Goal: Task Accomplishment & Management: Use online tool/utility

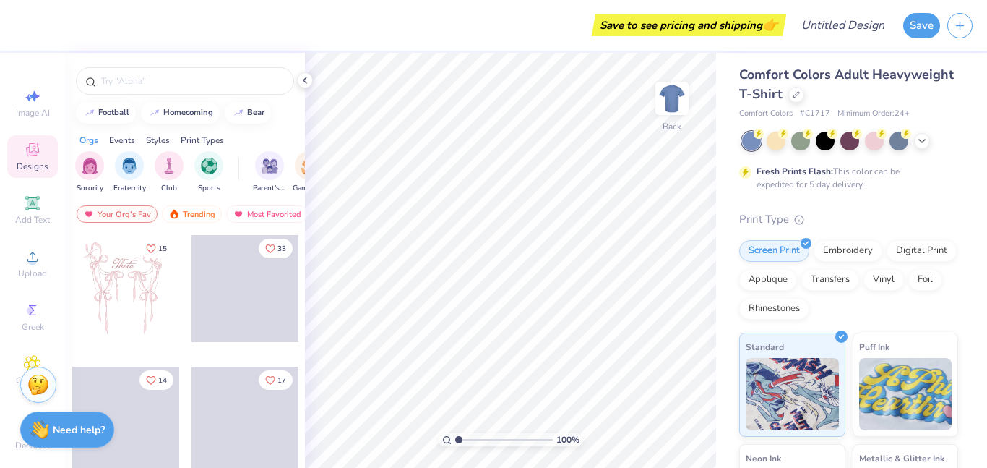
scroll to position [2, 0]
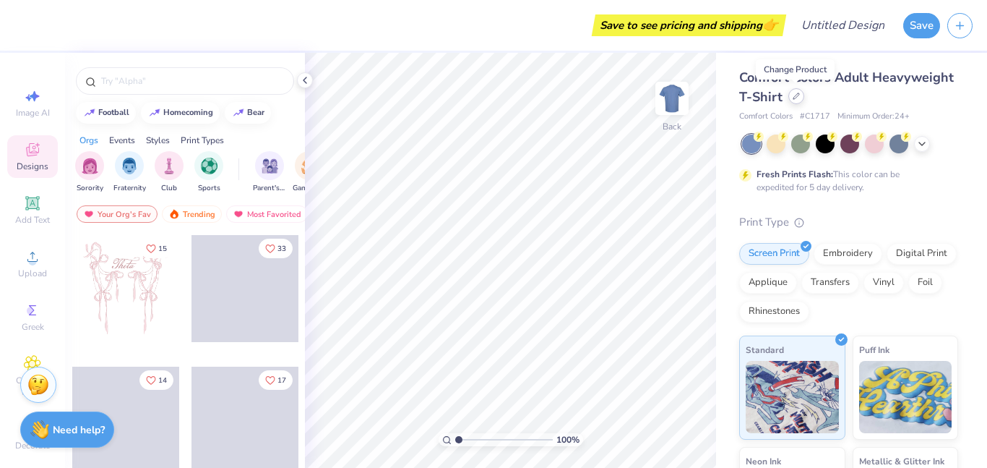
click at [791, 99] on div at bounding box center [796, 96] width 16 height 16
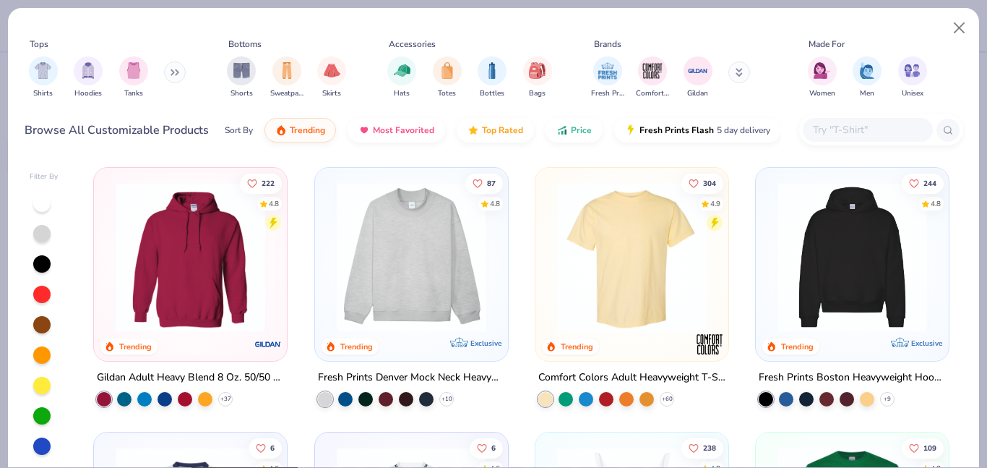
click at [418, 267] on img at bounding box center [412, 257] width 164 height 150
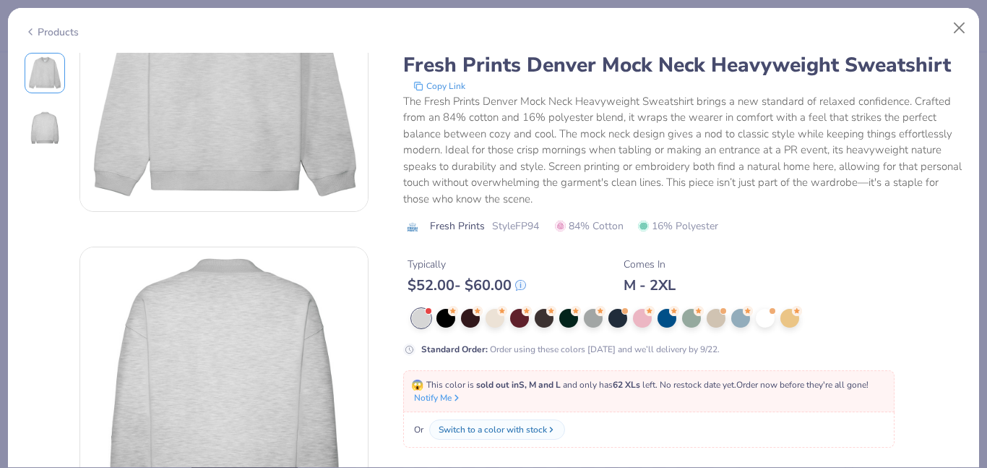
scroll to position [129, 0]
click at [569, 319] on div at bounding box center [568, 317] width 19 height 19
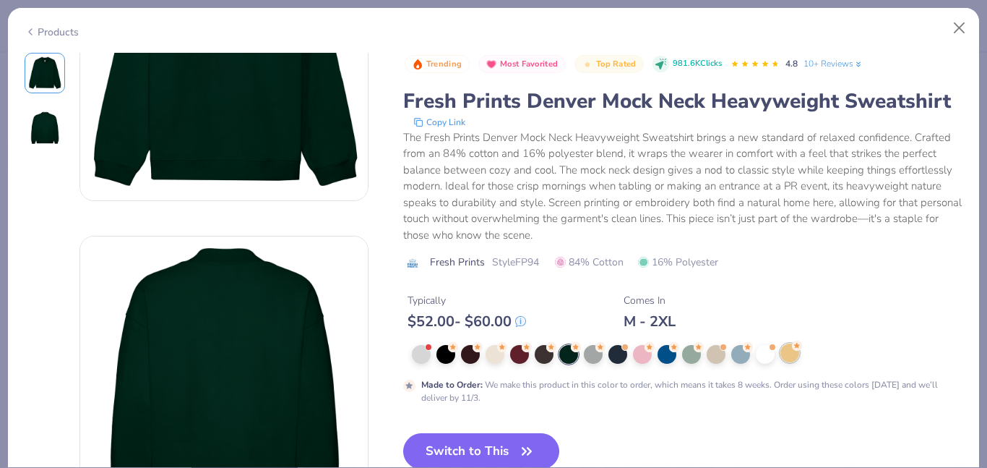
scroll to position [136, 0]
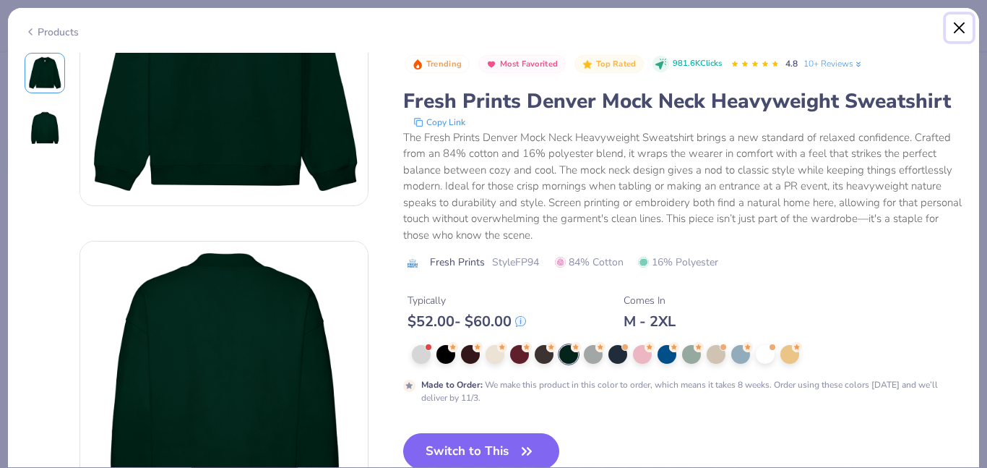
click at [960, 28] on button "Close" at bounding box center [959, 27] width 27 height 27
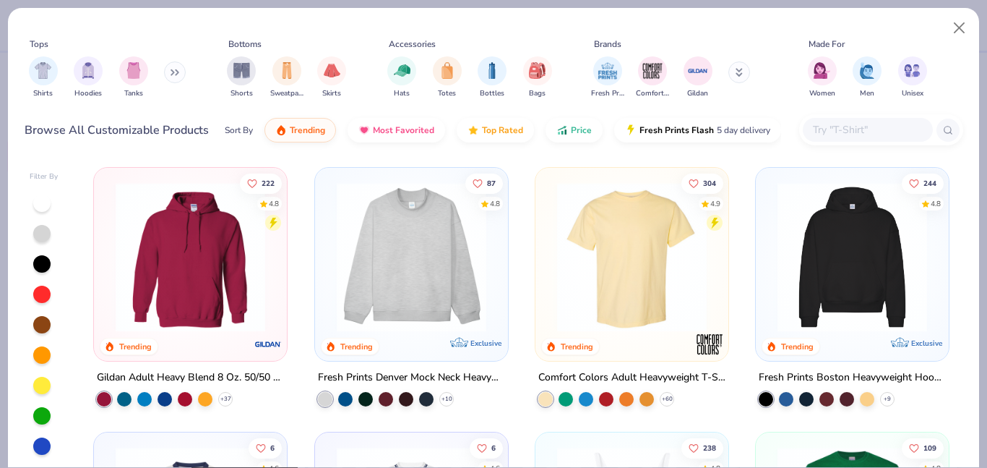
click at [149, 277] on img at bounding box center [190, 257] width 164 height 150
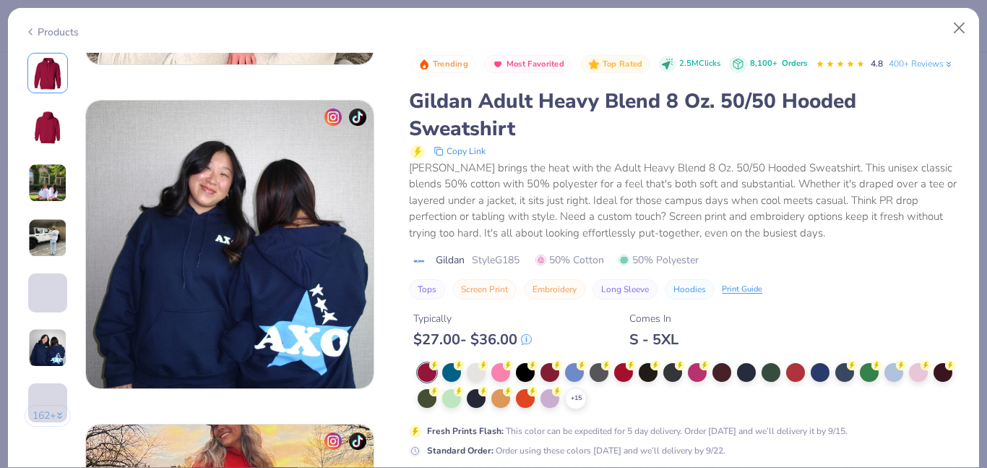
scroll to position [1680, 0]
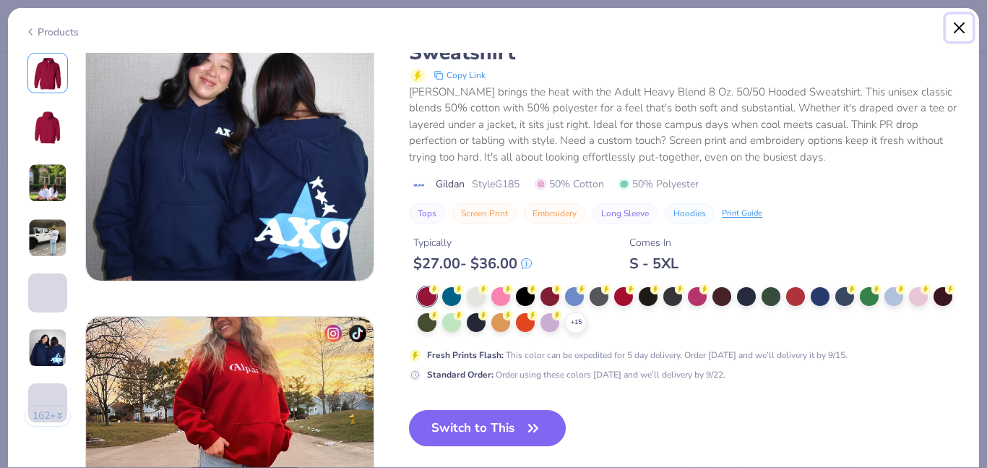
click at [952, 25] on button "Close" at bounding box center [959, 27] width 27 height 27
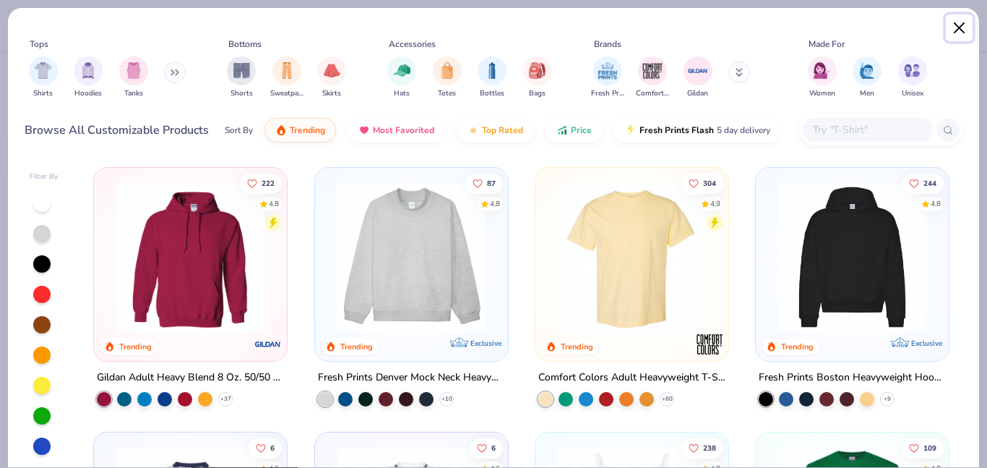
click at [960, 33] on button "Close" at bounding box center [959, 27] width 27 height 27
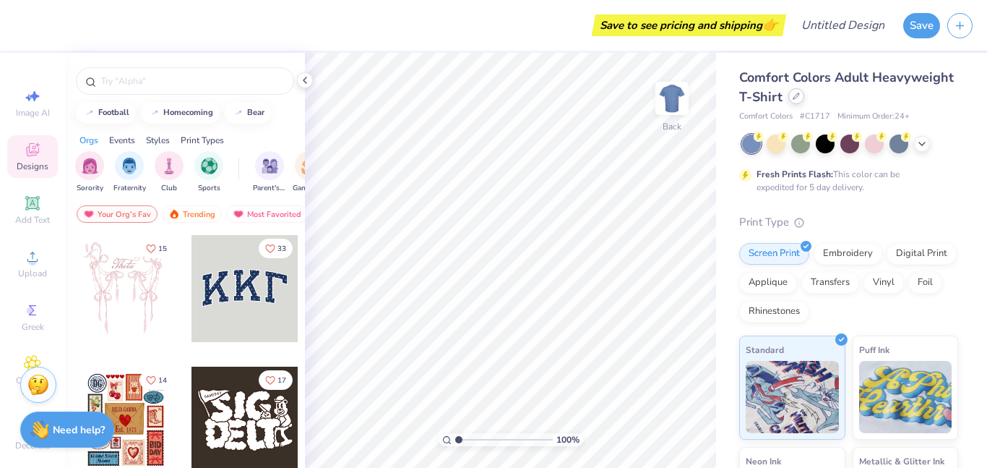
click at [792, 101] on div at bounding box center [796, 96] width 16 height 16
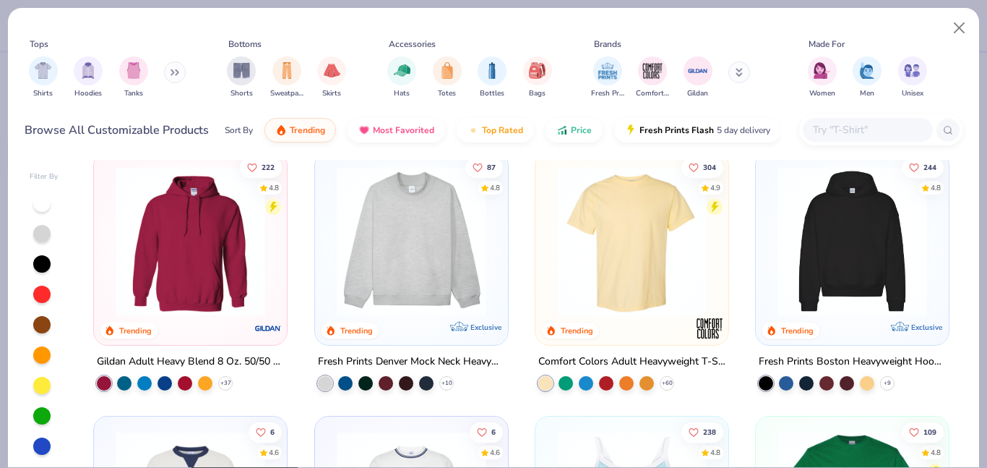
scroll to position [13, 0]
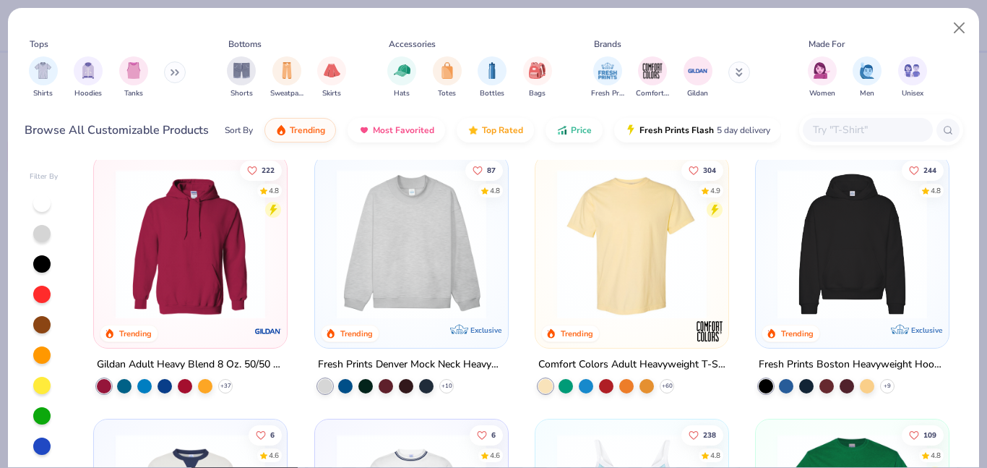
click at [908, 248] on img at bounding box center [852, 244] width 164 height 150
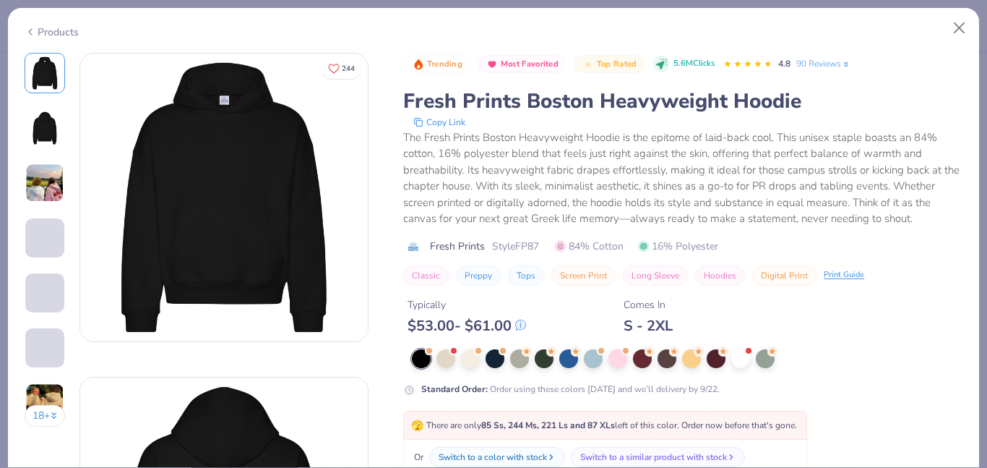
click at [26, 186] on img at bounding box center [44, 182] width 39 height 39
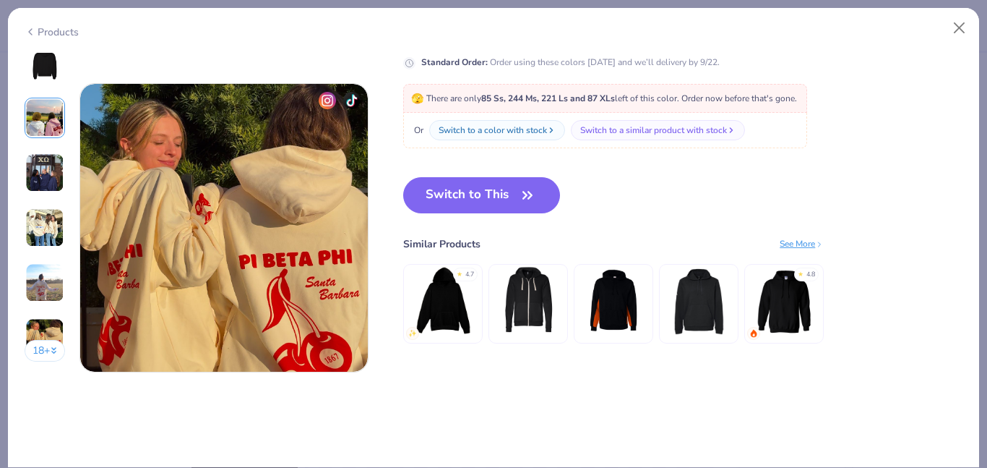
scroll to position [1911, 0]
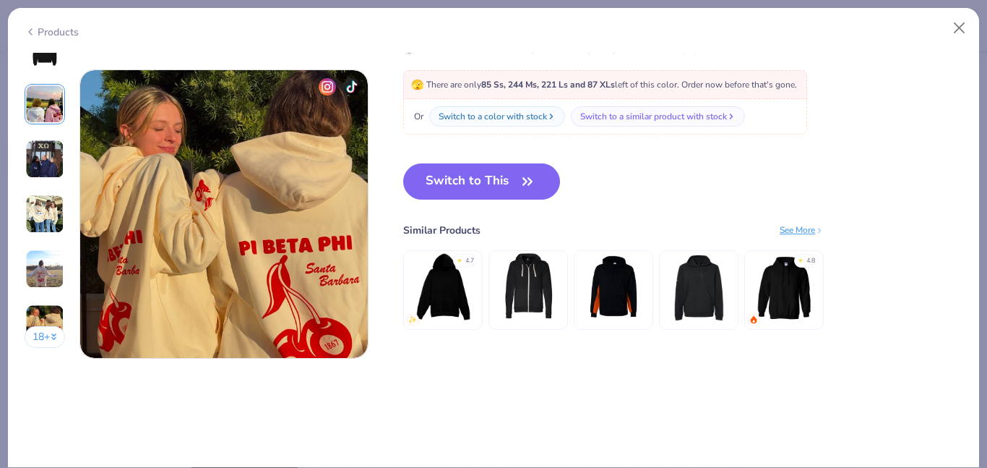
click at [40, 329] on button "18 +" at bounding box center [45, 337] width 41 height 22
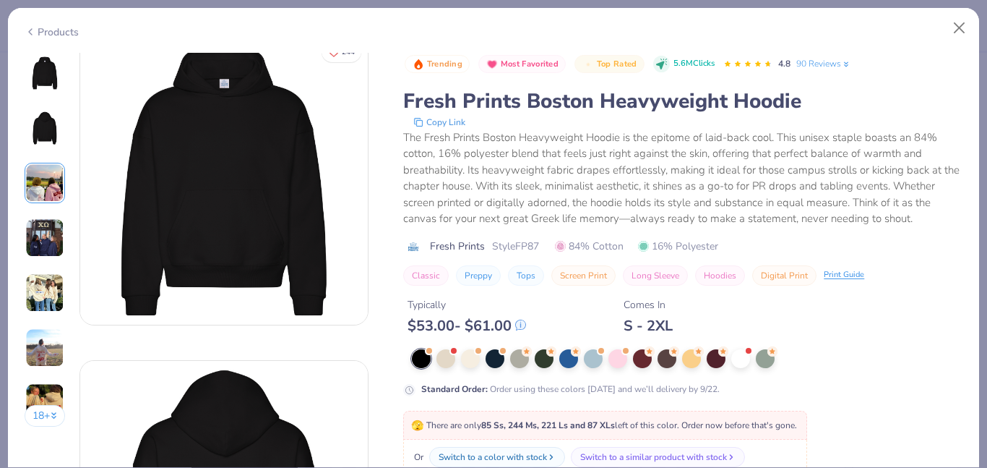
scroll to position [0, 0]
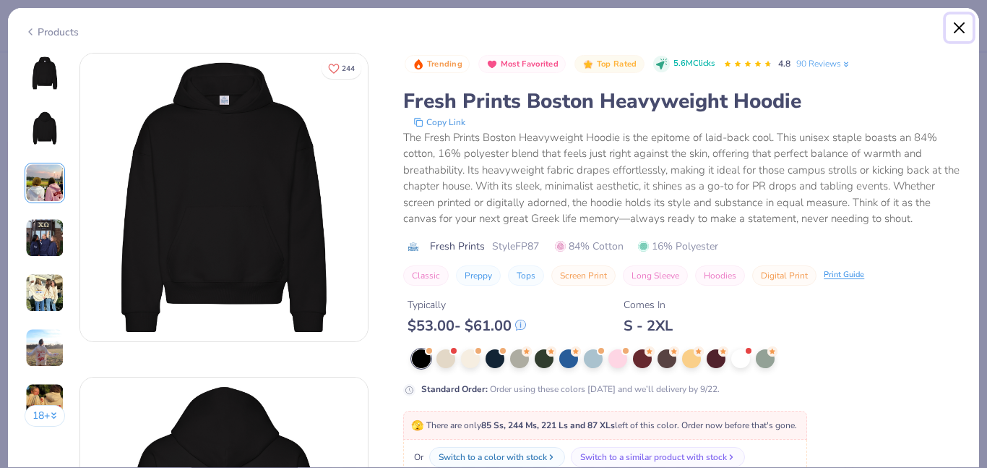
click at [955, 33] on button "Close" at bounding box center [959, 27] width 27 height 27
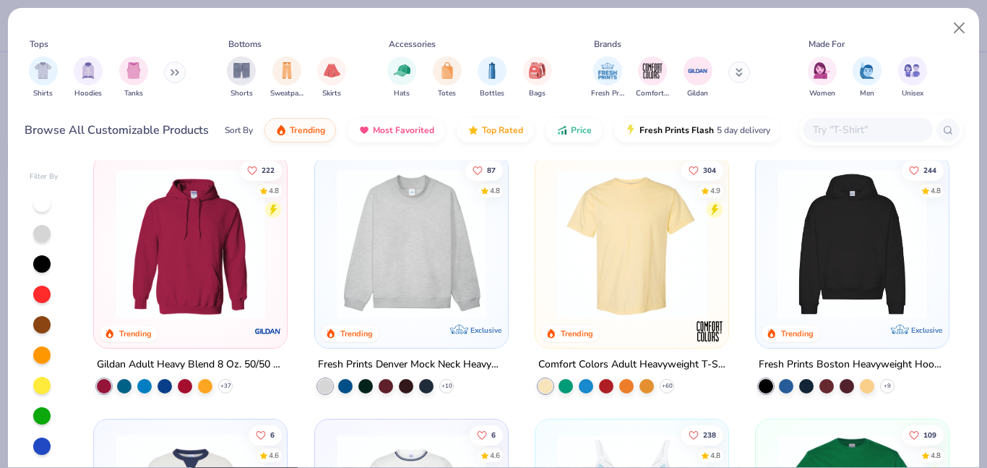
click at [418, 236] on img at bounding box center [412, 244] width 164 height 150
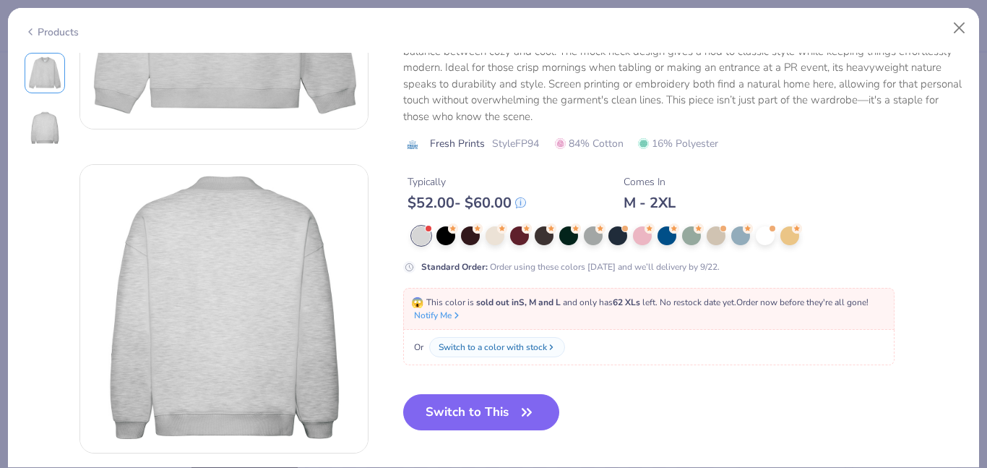
scroll to position [215, 0]
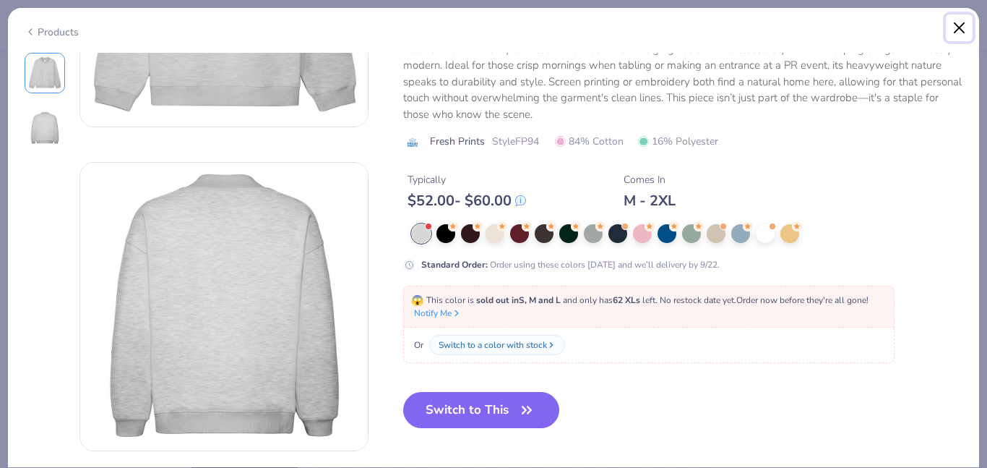
click at [961, 27] on button "Close" at bounding box center [959, 27] width 27 height 27
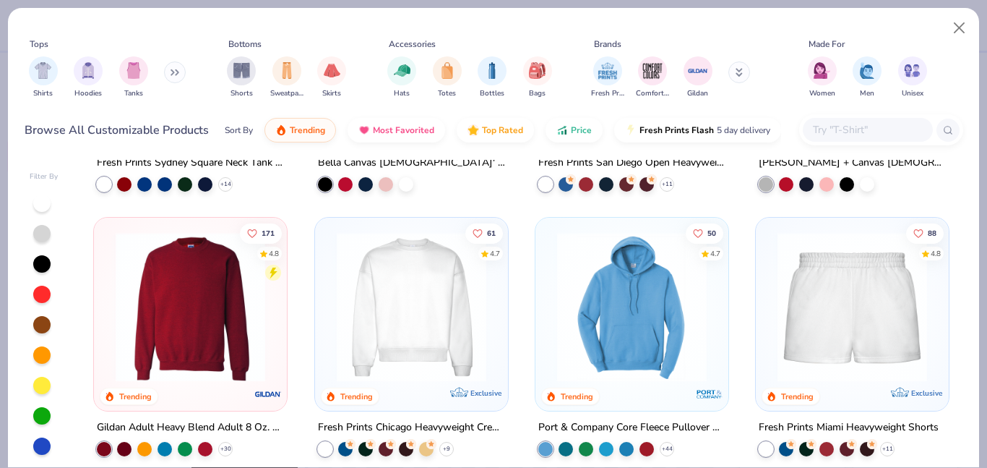
scroll to position [752, 0]
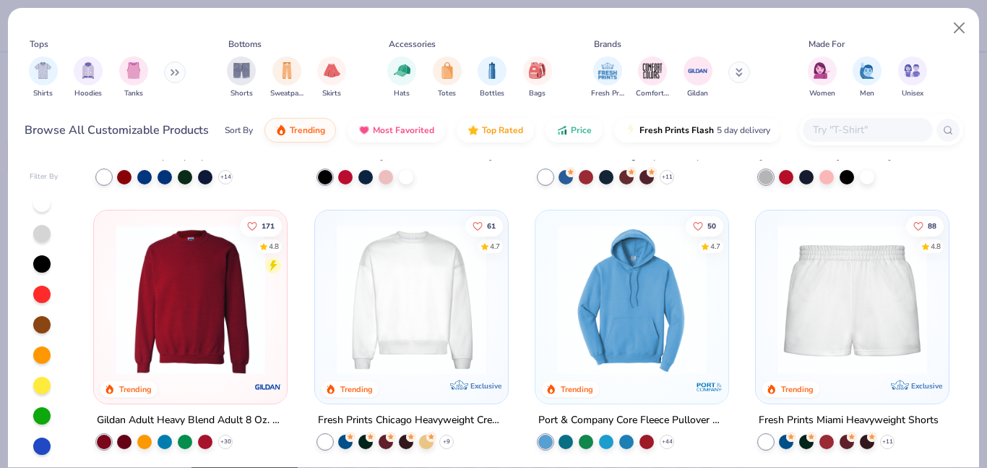
click at [637, 306] on img at bounding box center [632, 300] width 164 height 150
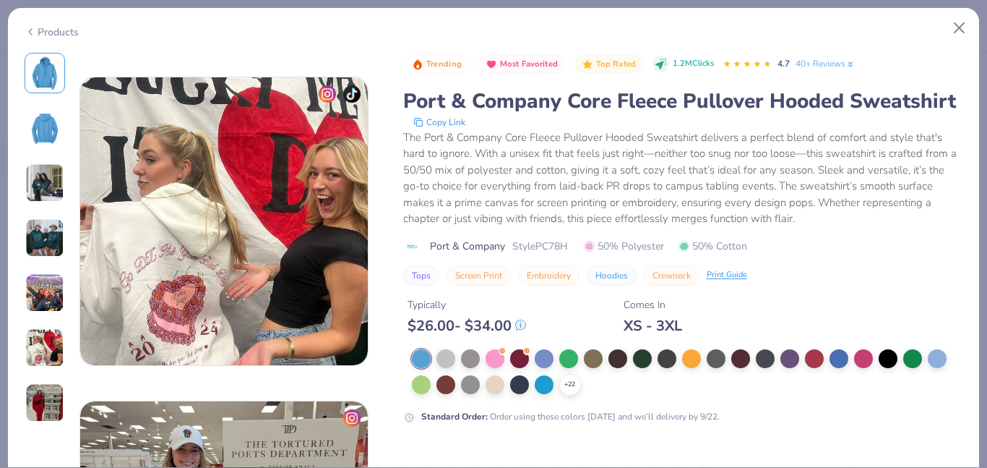
scroll to position [1894, 0]
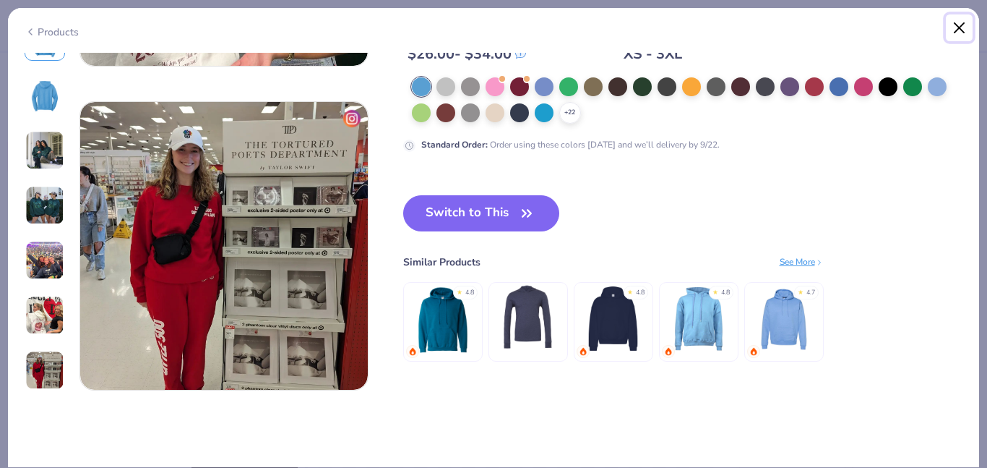
click at [958, 24] on button "Close" at bounding box center [959, 27] width 27 height 27
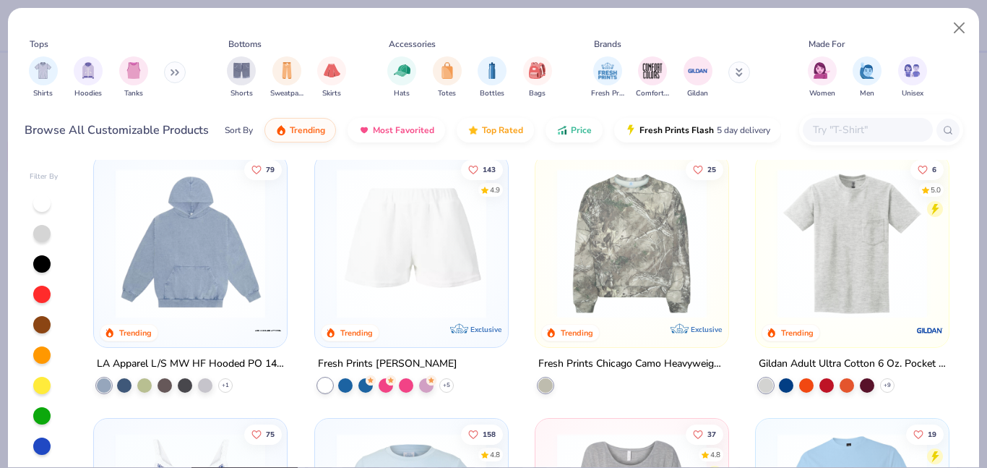
scroll to position [3192, 0]
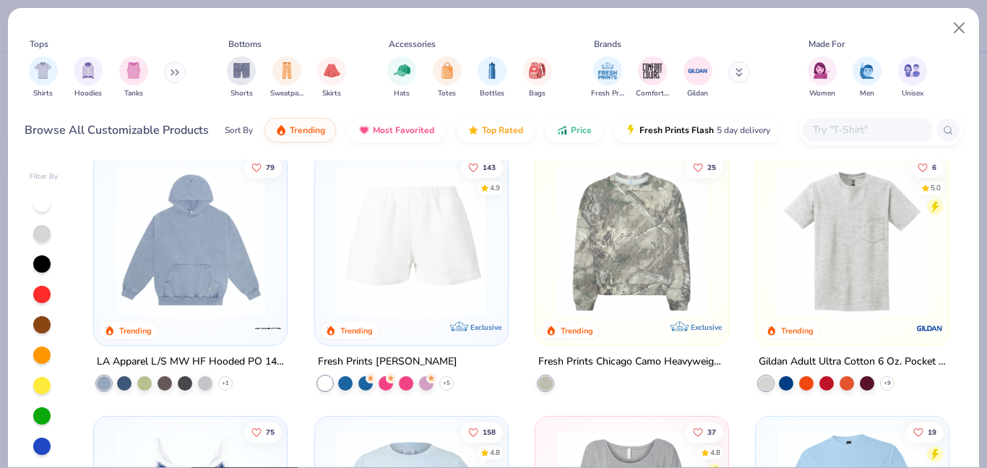
click at [236, 252] on img at bounding box center [190, 241] width 164 height 150
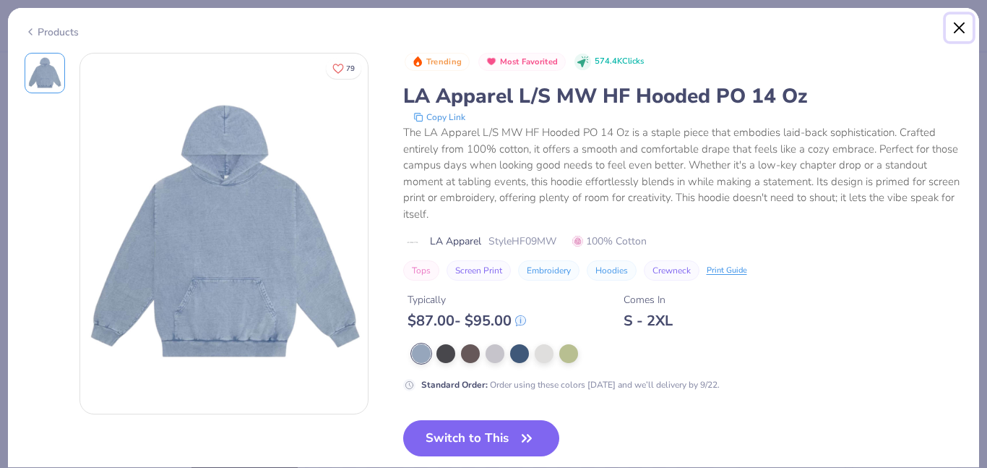
click at [947, 35] on button "Close" at bounding box center [959, 27] width 27 height 27
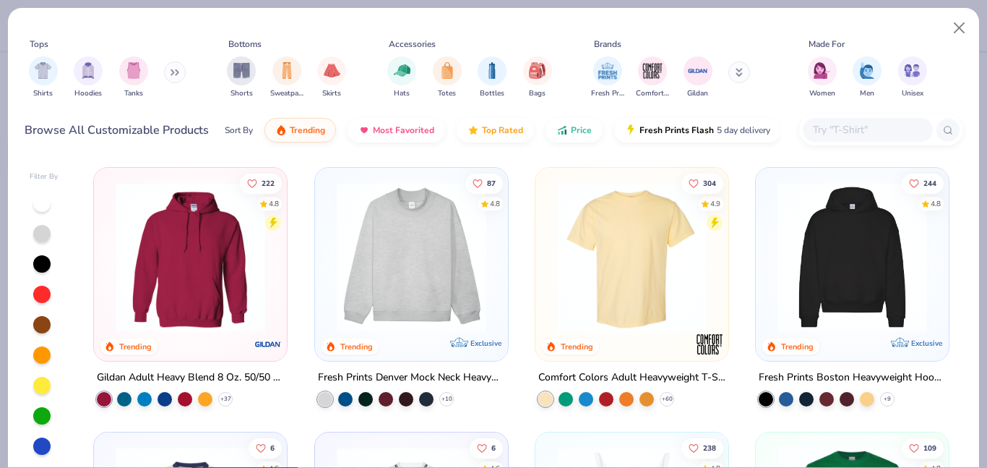
click at [891, 268] on img at bounding box center [852, 257] width 164 height 150
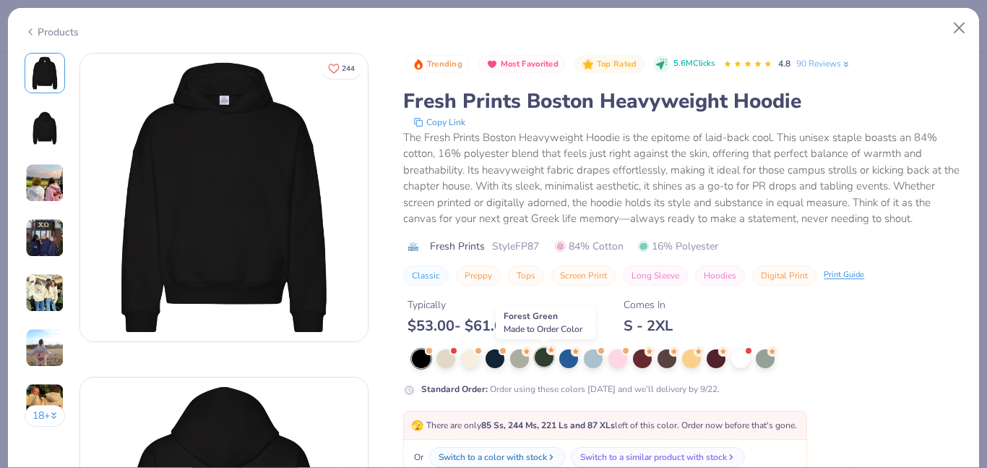
click at [544, 356] on div at bounding box center [544, 357] width 19 height 19
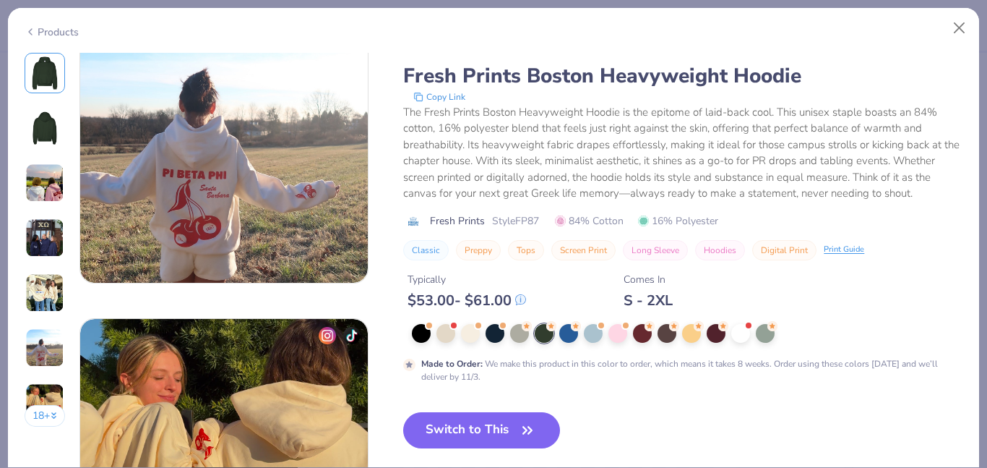
scroll to position [1679, 0]
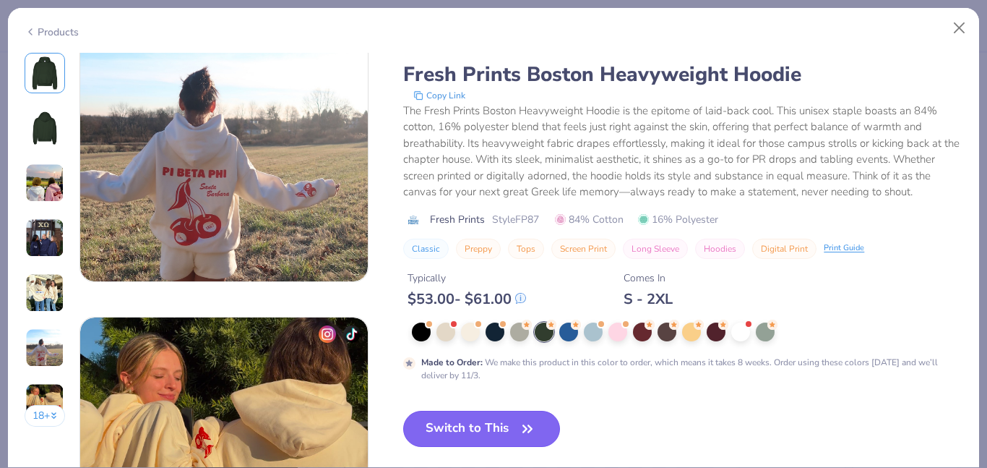
click at [502, 429] on button "Switch to This" at bounding box center [481, 428] width 157 height 36
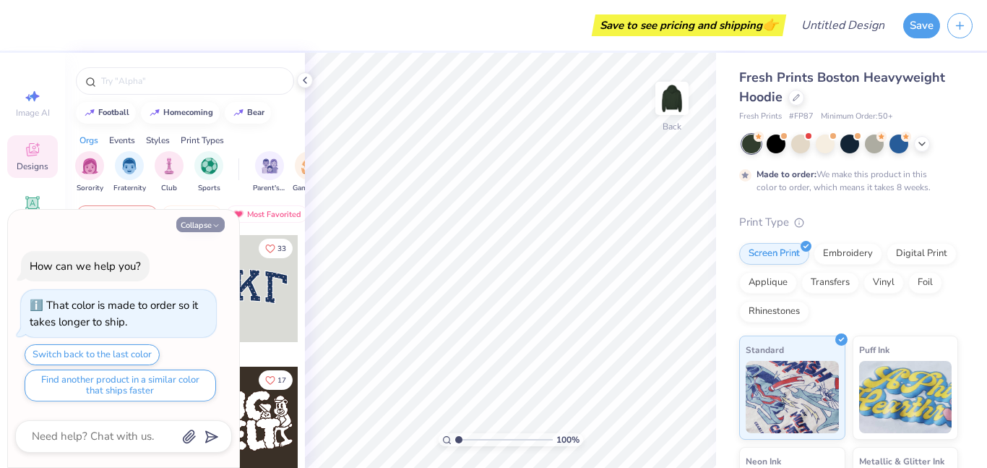
click at [207, 227] on button "Collapse" at bounding box center [200, 224] width 48 height 15
type textarea "x"
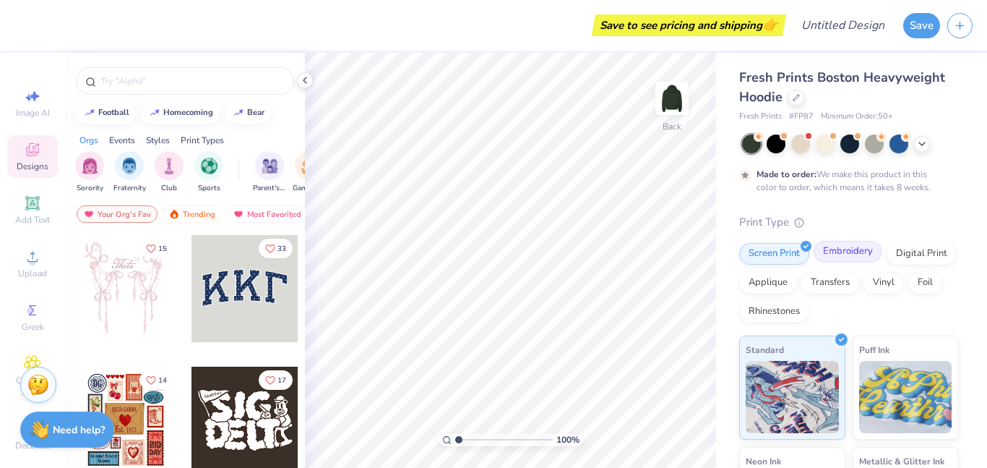
click at [843, 252] on div "Embroidery" at bounding box center [848, 252] width 69 height 22
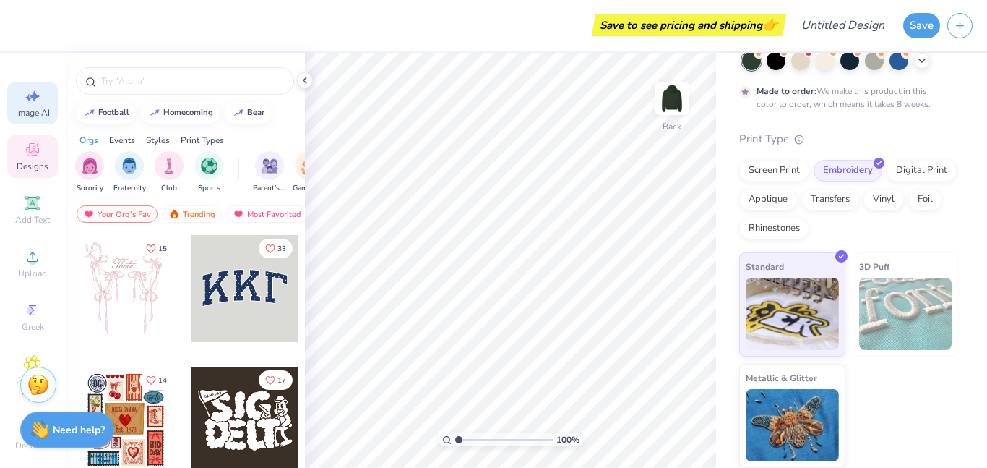
click at [41, 118] on span "Image AI" at bounding box center [33, 113] width 34 height 12
select select "4"
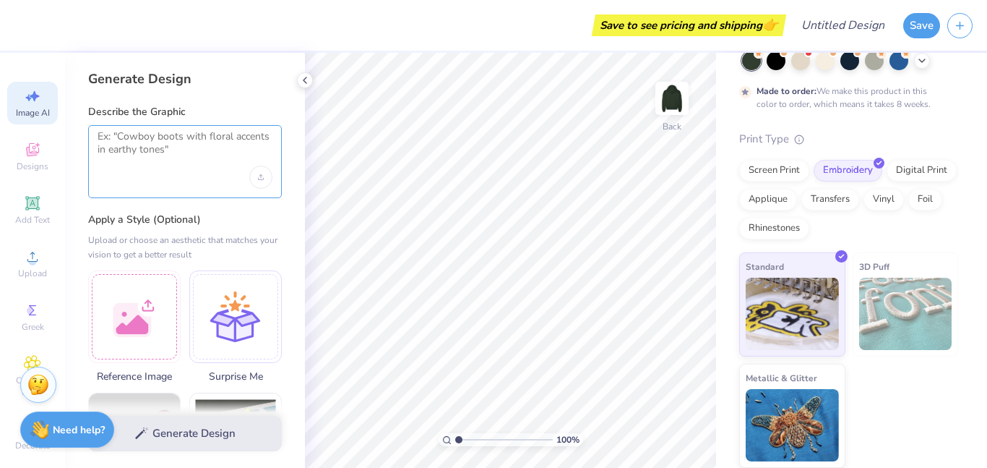
click at [122, 150] on textarea at bounding box center [185, 148] width 175 height 36
click at [46, 155] on div "Designs" at bounding box center [32, 156] width 51 height 43
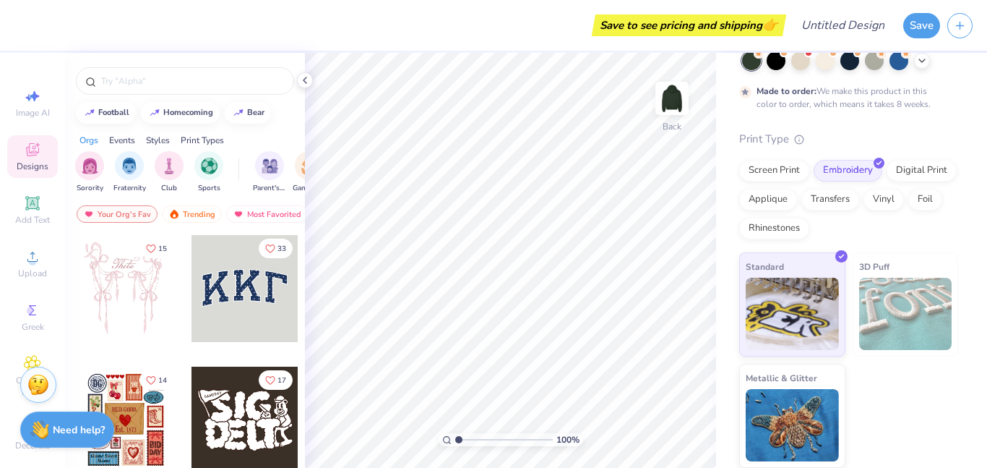
click at [46, 155] on div "Designs" at bounding box center [32, 156] width 51 height 43
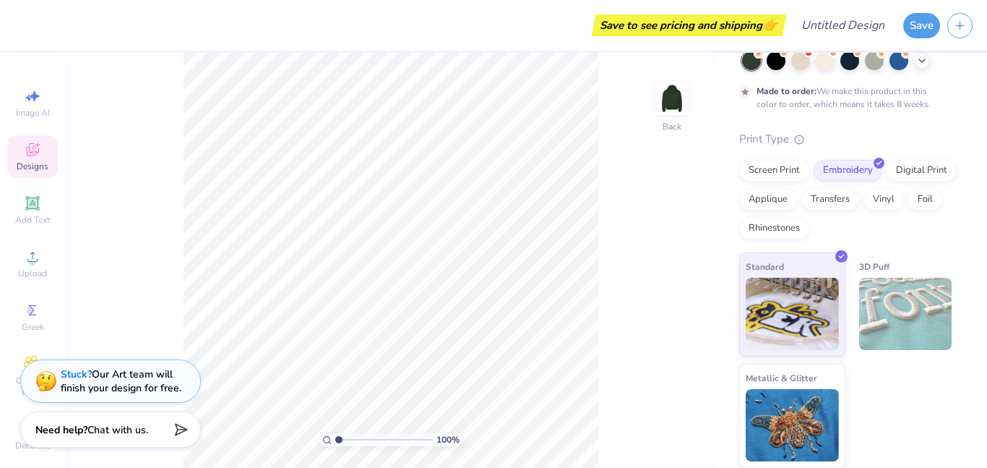
click at [38, 163] on span "Designs" at bounding box center [33, 166] width 32 height 12
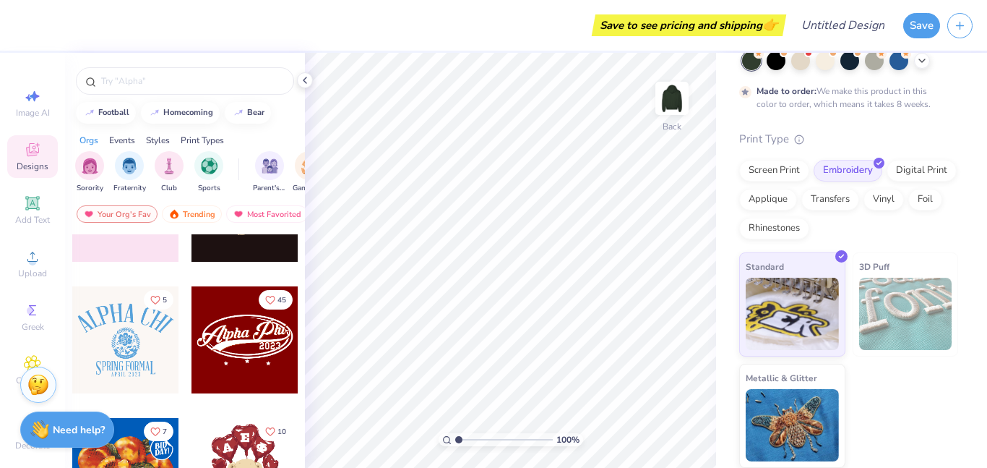
scroll to position [323, 0]
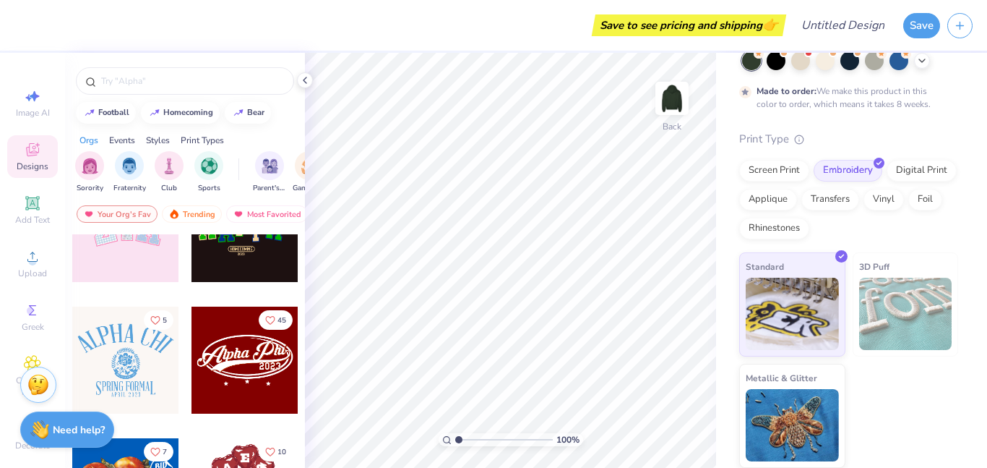
click at [251, 354] on div at bounding box center [245, 359] width 107 height 107
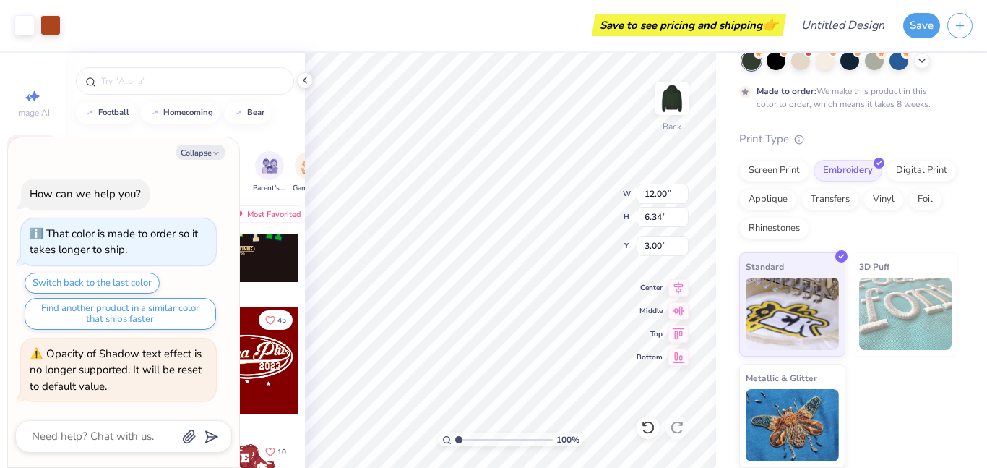
type textarea "x"
type input "5.01"
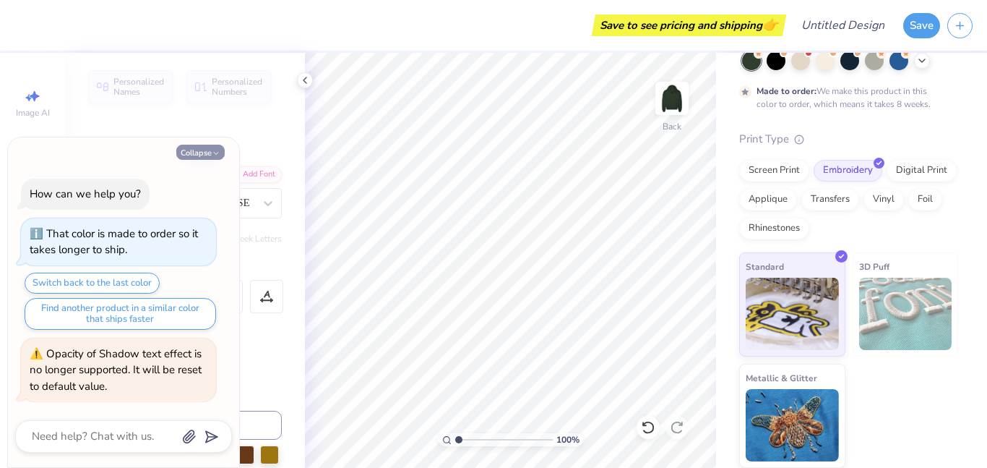
click at [206, 155] on button "Collapse" at bounding box center [200, 152] width 48 height 15
type textarea "x"
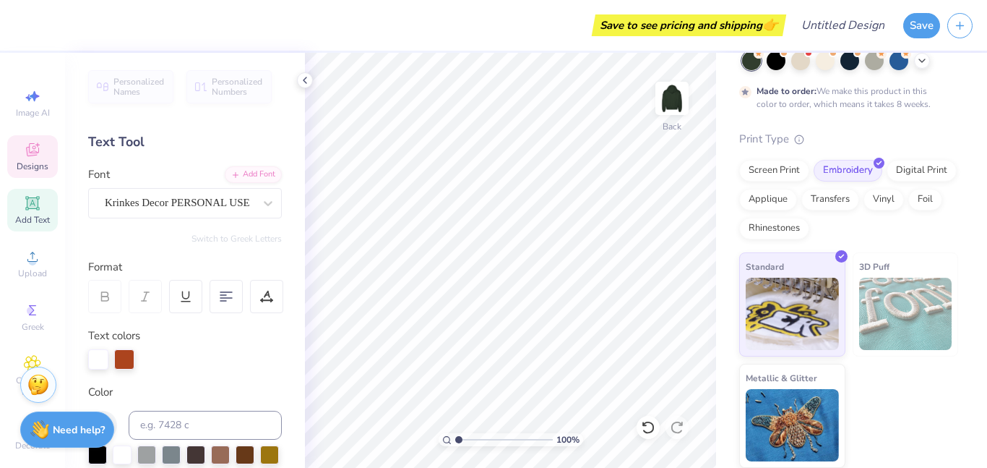
click at [34, 162] on span "Designs" at bounding box center [33, 166] width 32 height 12
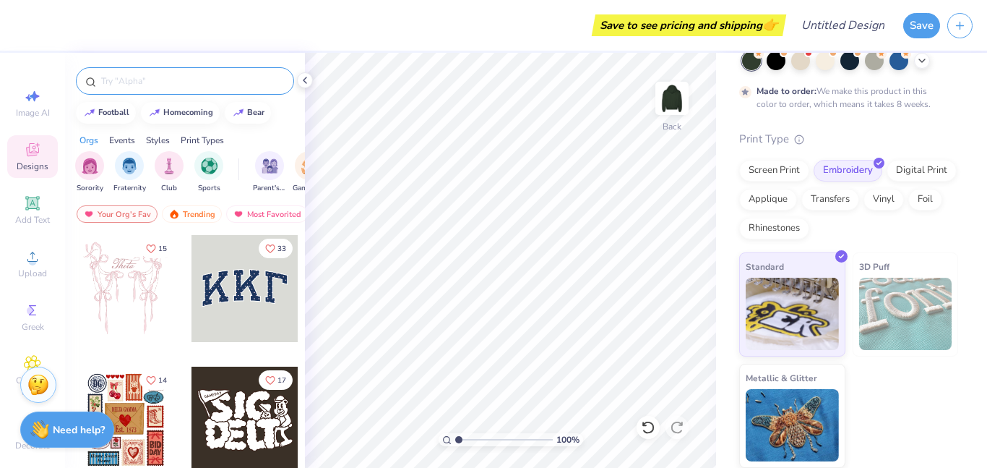
click at [134, 84] on input "text" at bounding box center [192, 81] width 185 height 14
type input "india"
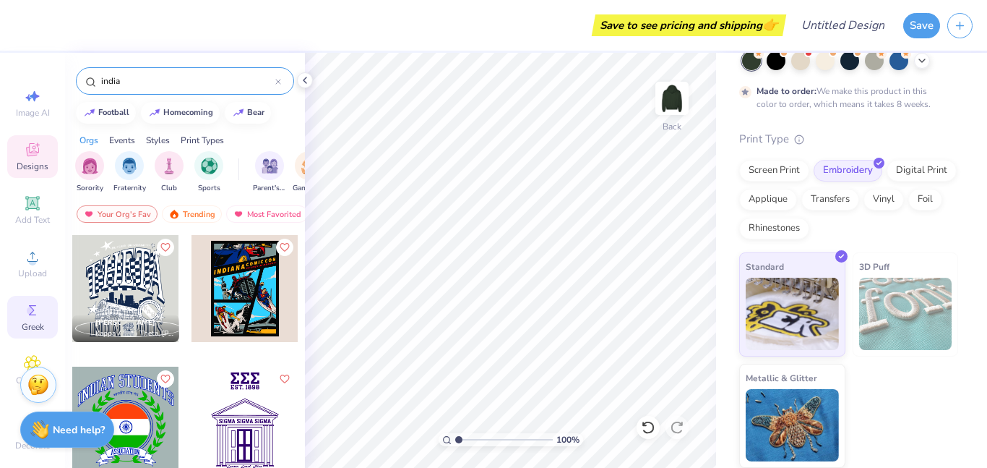
scroll to position [18, 0]
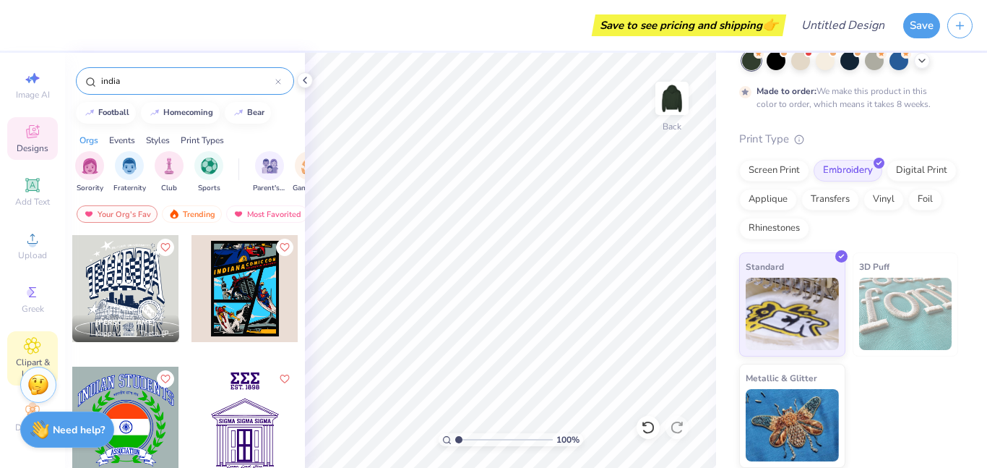
click at [27, 334] on div "Clipart & logos" at bounding box center [32, 358] width 51 height 54
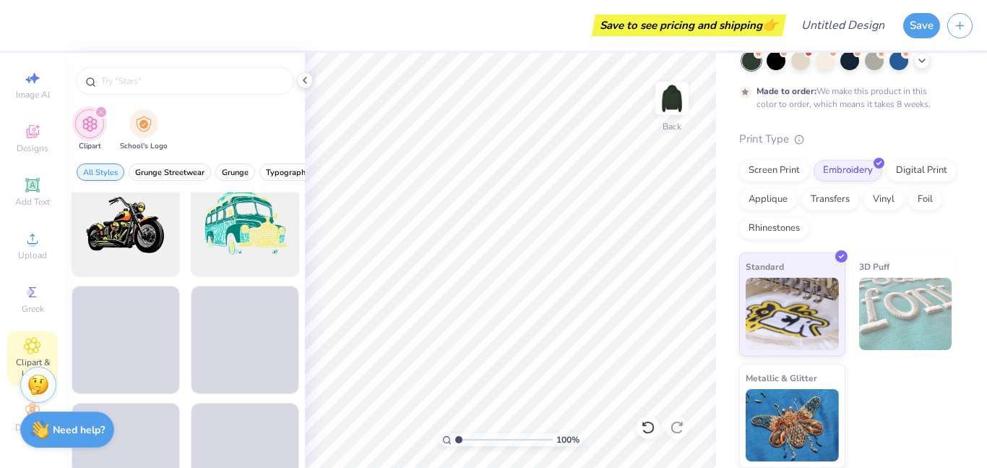
scroll to position [1432, 0]
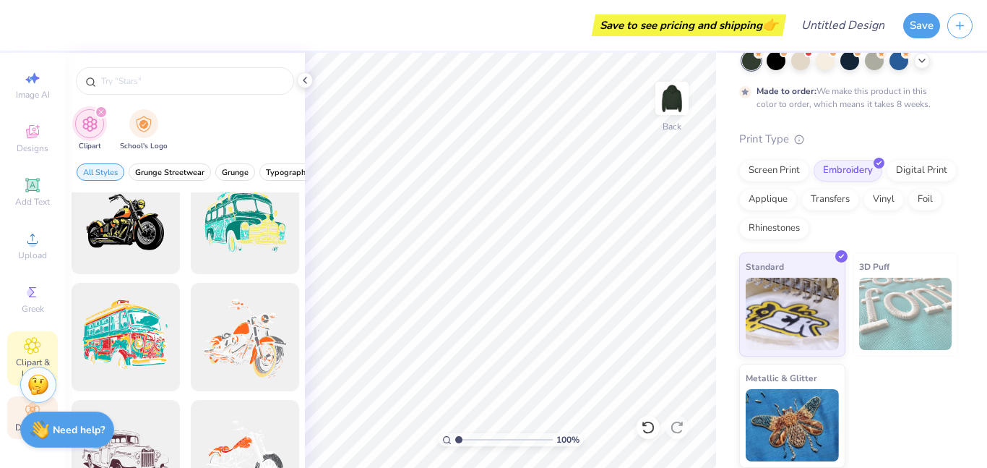
click at [14, 403] on div "Decorate" at bounding box center [32, 417] width 51 height 43
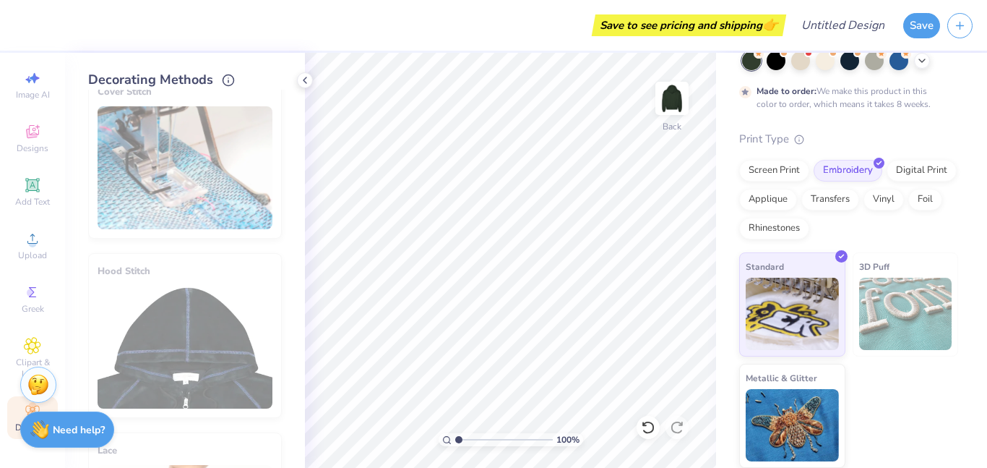
scroll to position [0, 0]
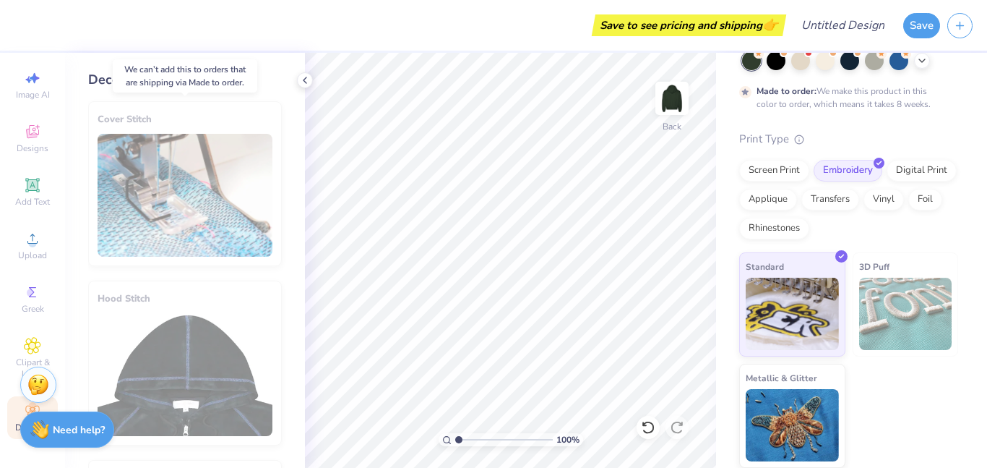
click at [179, 223] on div "Cover Stitch" at bounding box center [185, 183] width 194 height 165
click at [183, 309] on div "Hood Stitch" at bounding box center [185, 362] width 194 height 165
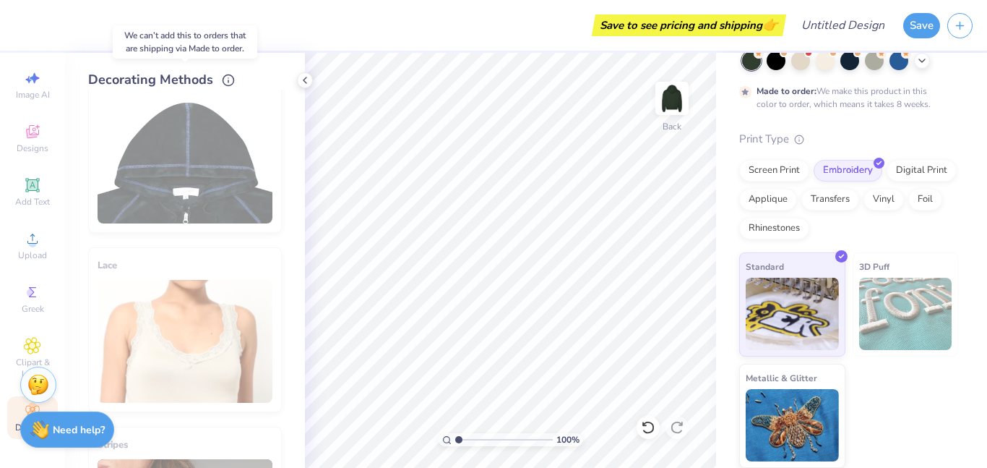
scroll to position [213, 0]
click at [43, 122] on div "Designs" at bounding box center [32, 138] width 51 height 43
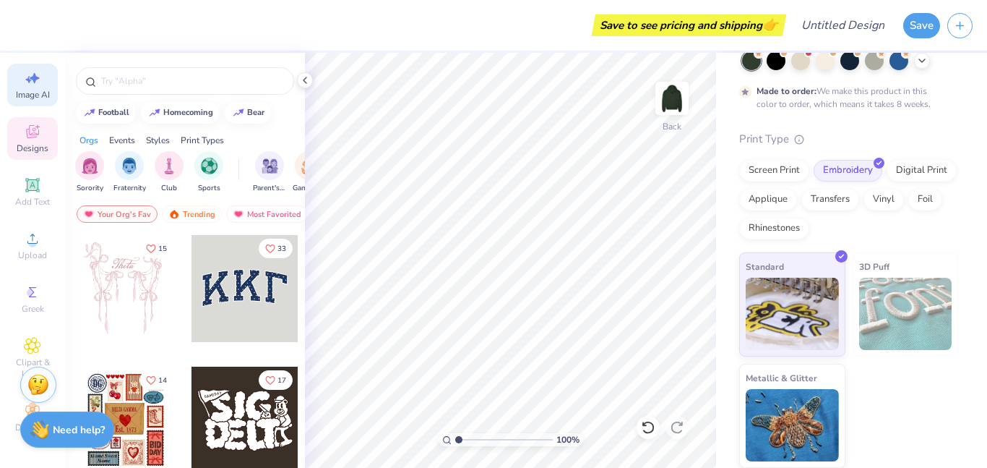
click at [34, 87] on div "Image AI" at bounding box center [32, 85] width 51 height 43
select select "4"
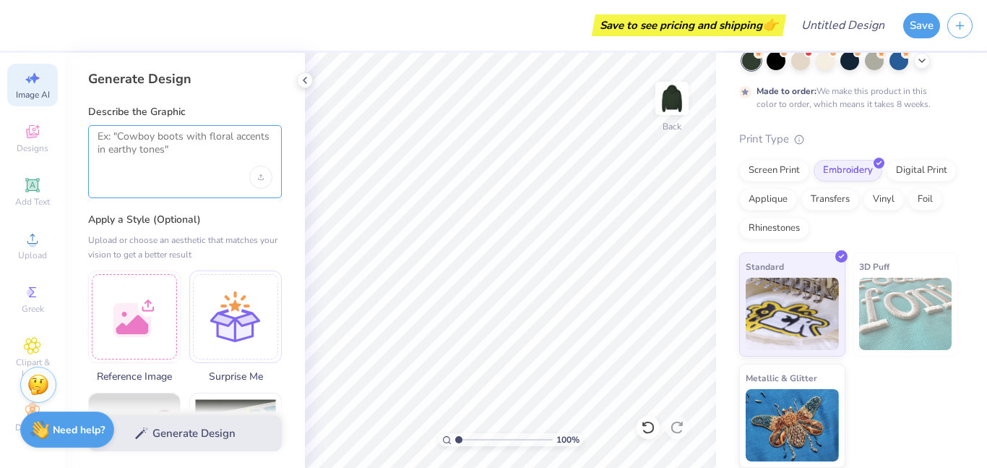
click at [150, 137] on textarea at bounding box center [185, 148] width 175 height 36
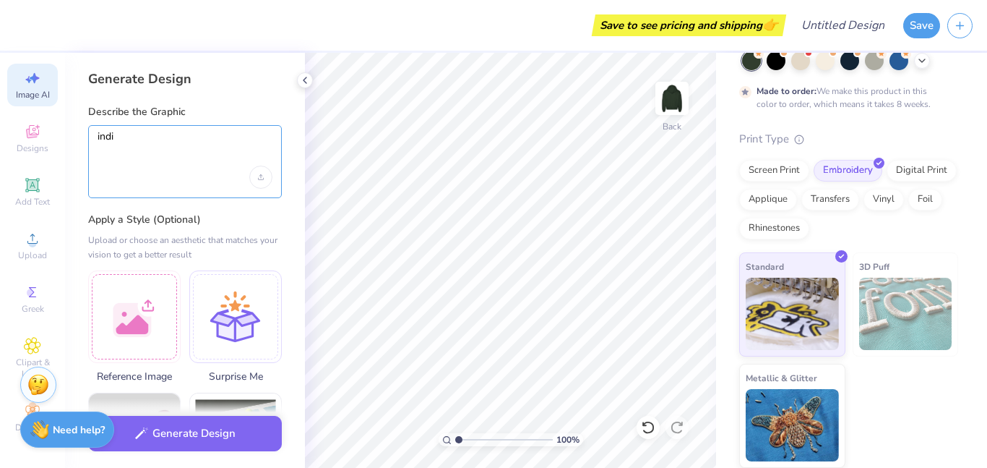
type textarea "india"
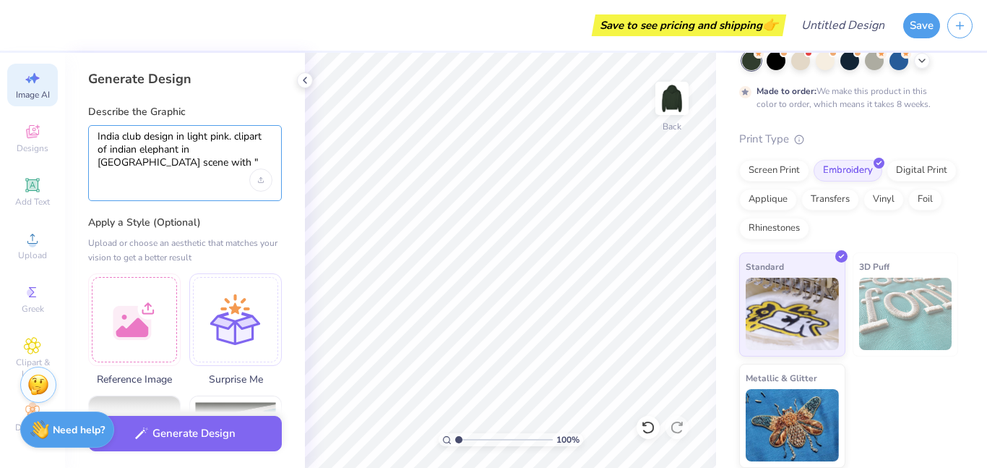
scroll to position [0, 0]
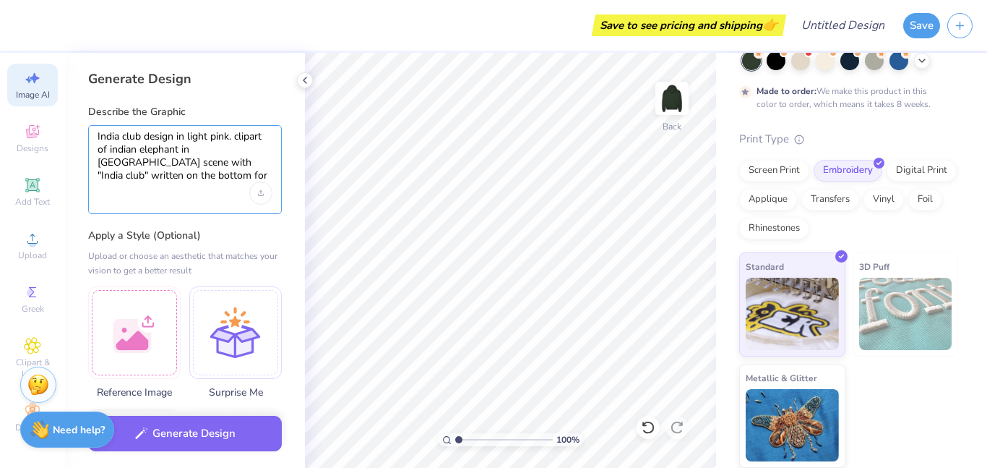
type textarea "India club design in light pink. clipart of indian elephant in India scene with…"
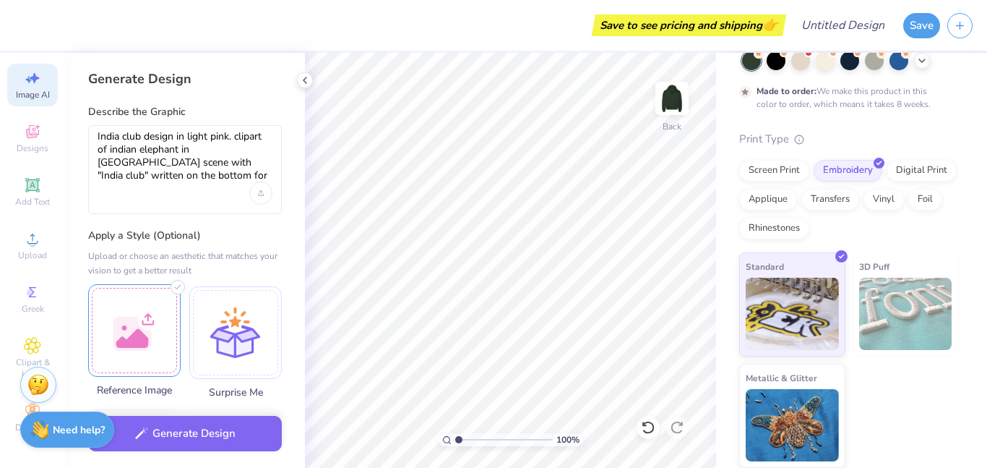
click at [142, 314] on div at bounding box center [134, 330] width 93 height 93
click at [158, 313] on div at bounding box center [134, 330] width 93 height 93
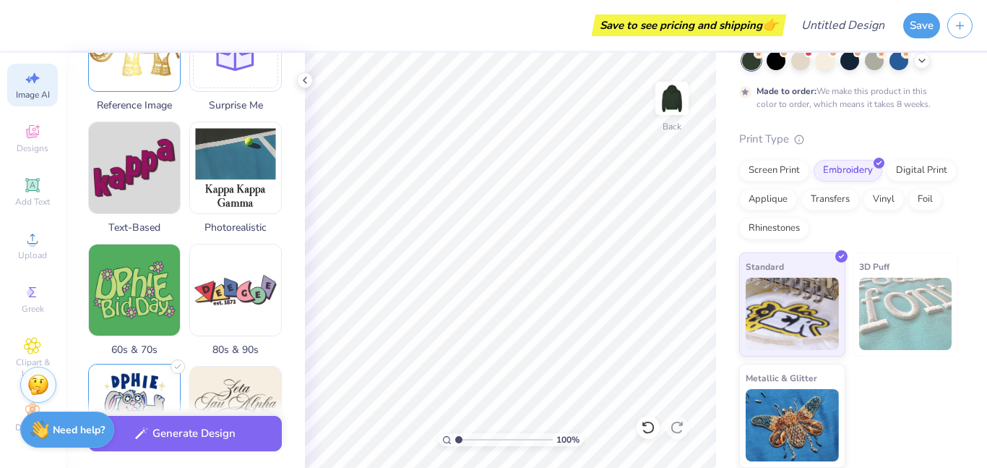
scroll to position [283, 0]
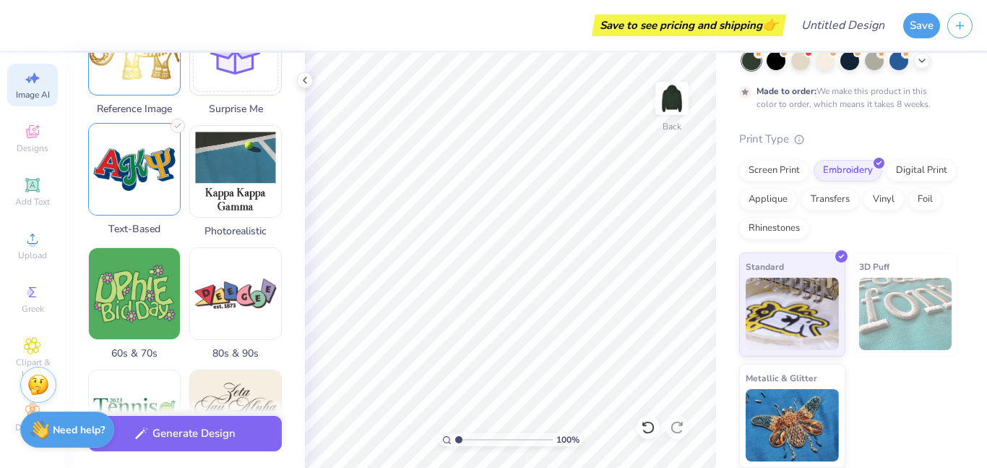
click at [152, 184] on img at bounding box center [134, 169] width 91 height 91
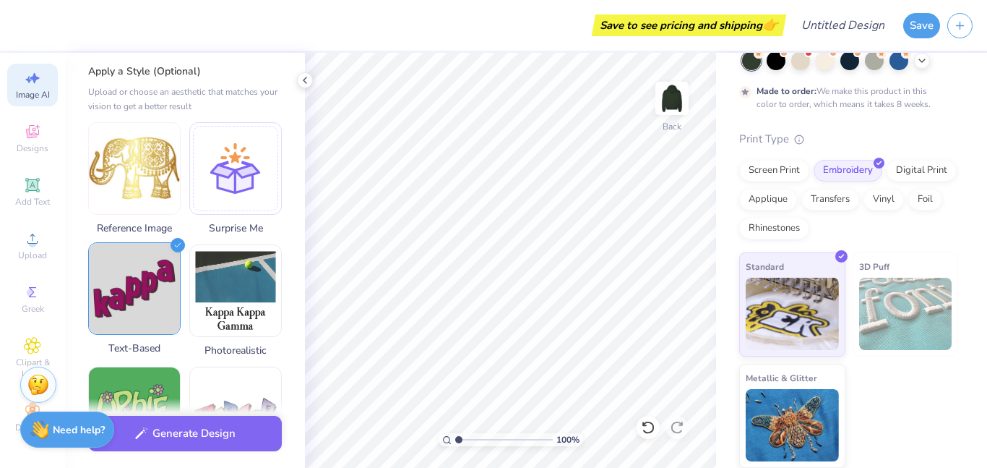
click at [152, 184] on img at bounding box center [134, 168] width 91 height 91
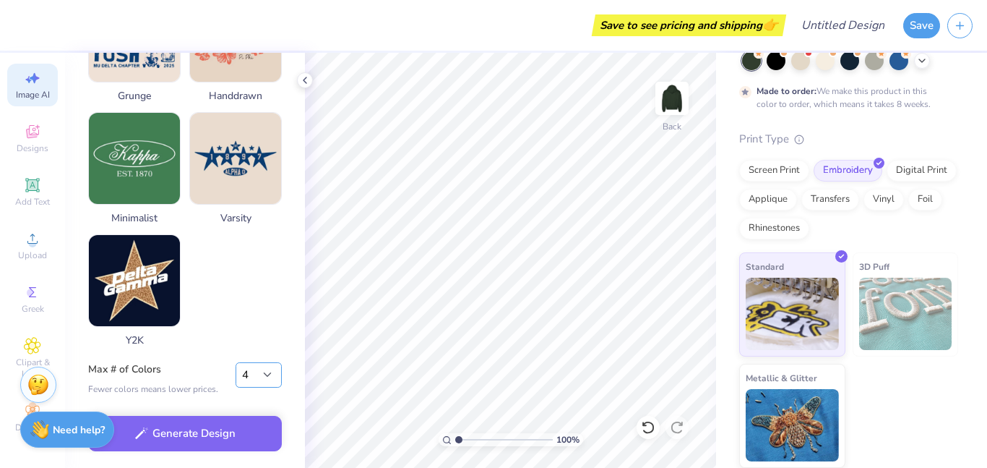
click at [254, 377] on select "1 2 3 4 5 6 7 8" at bounding box center [259, 375] width 46 height 26
click at [236, 362] on select "1 2 3 4 5 6 7 8" at bounding box center [259, 375] width 46 height 26
click at [265, 378] on select "1 2 3 4 5 6 7 8" at bounding box center [259, 375] width 46 height 26
select select "4"
click at [236, 362] on select "1 2 3 4 5 6 7 8" at bounding box center [259, 375] width 46 height 26
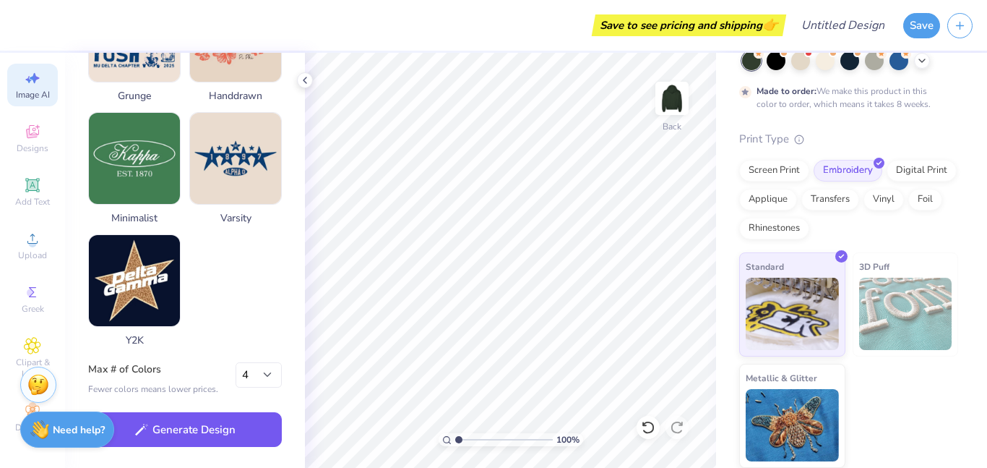
click at [246, 419] on button "Generate Design" at bounding box center [185, 429] width 194 height 35
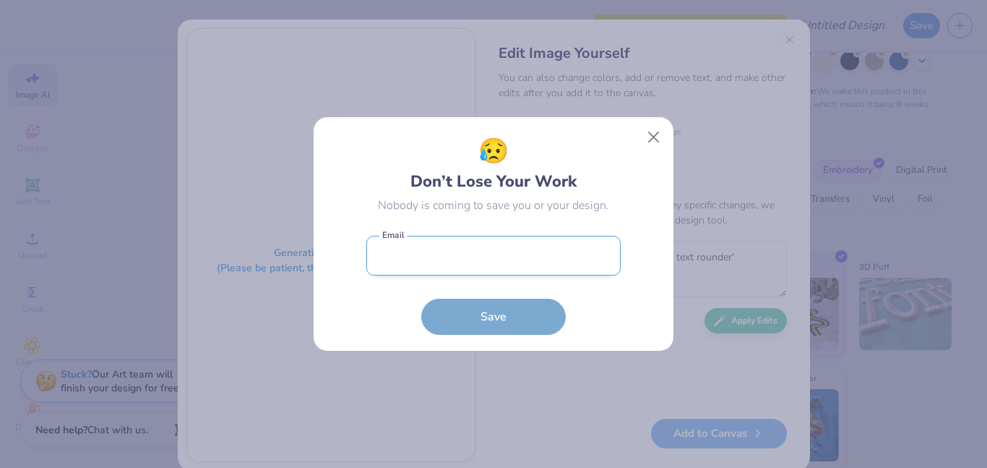
click at [456, 266] on input "email" at bounding box center [493, 256] width 254 height 40
type input "lapeterson08@gmail.com"
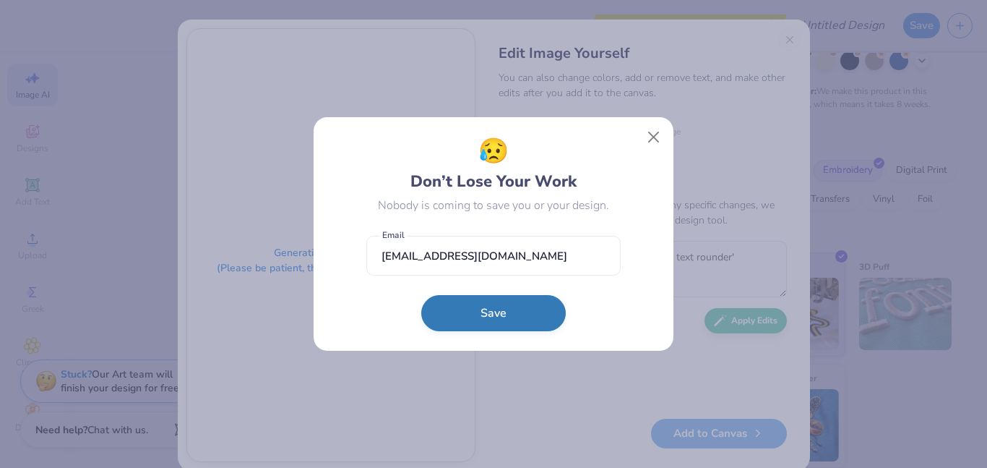
click at [486, 304] on button "Save" at bounding box center [493, 313] width 145 height 36
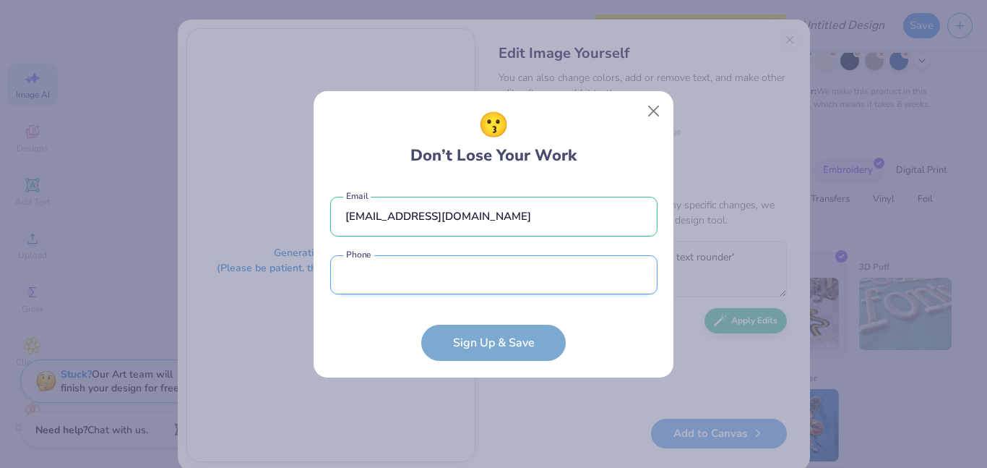
click at [458, 288] on input "tel" at bounding box center [493, 275] width 327 height 40
type input "2"
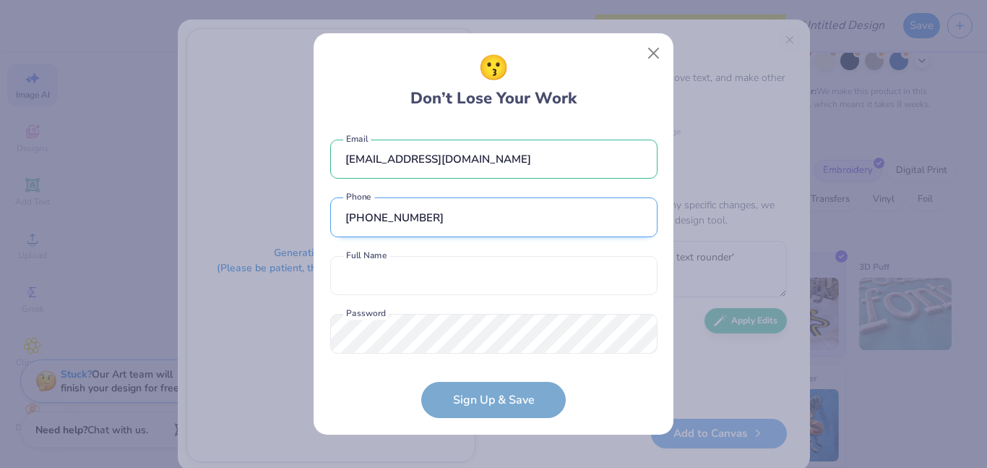
scroll to position [20, 0]
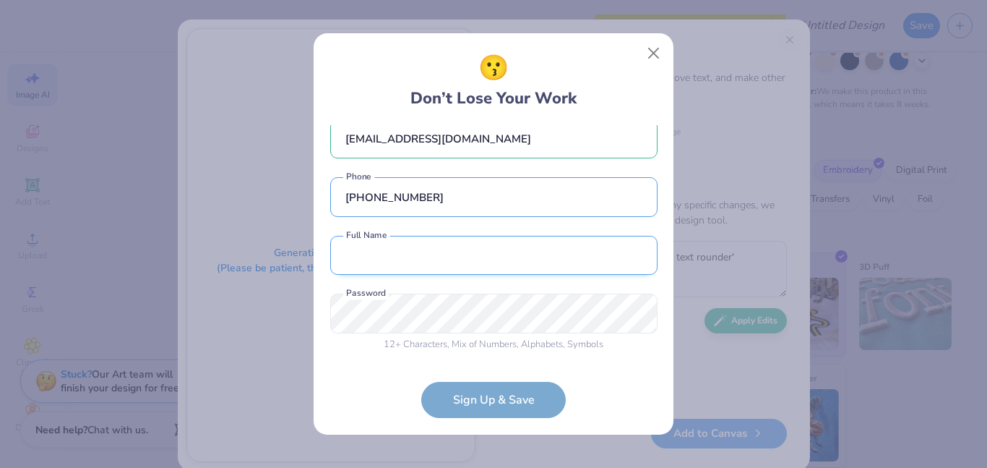
type input "(312) 399-7234"
click at [404, 251] on input "text" at bounding box center [493, 256] width 327 height 40
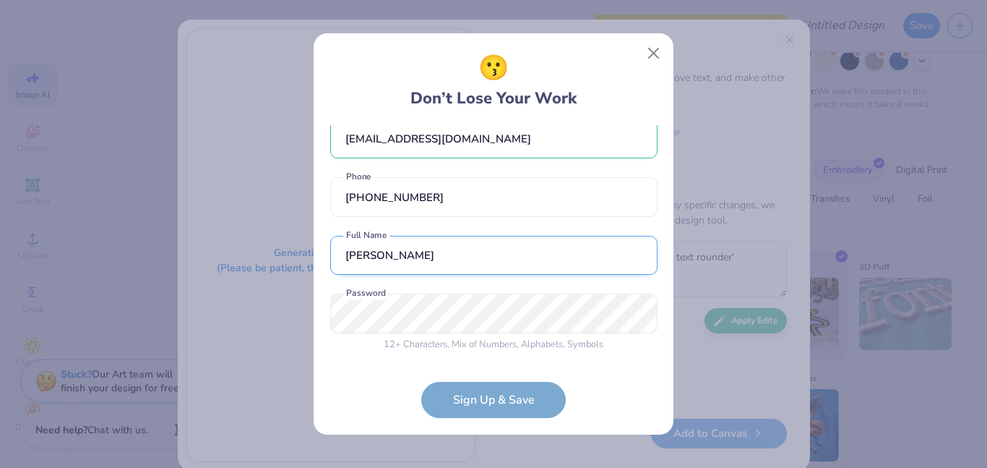
type input "Lindsay Peterson"
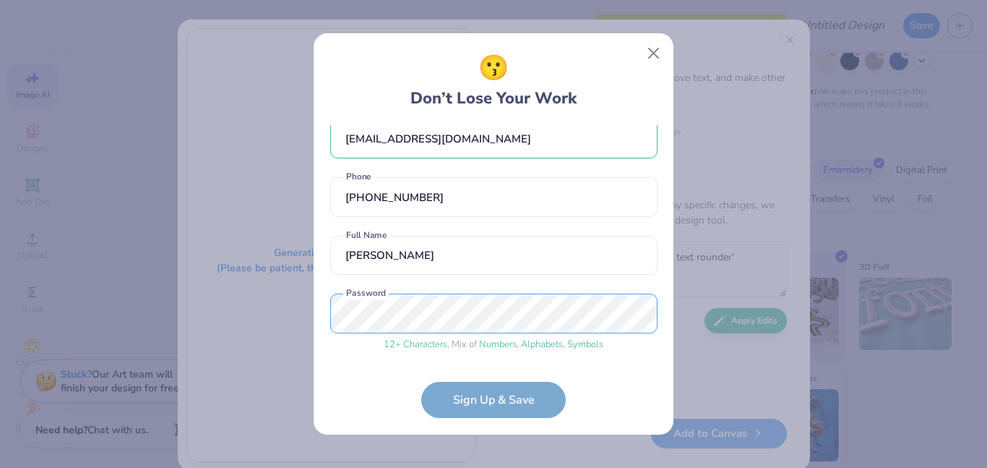
scroll to position [75, 0]
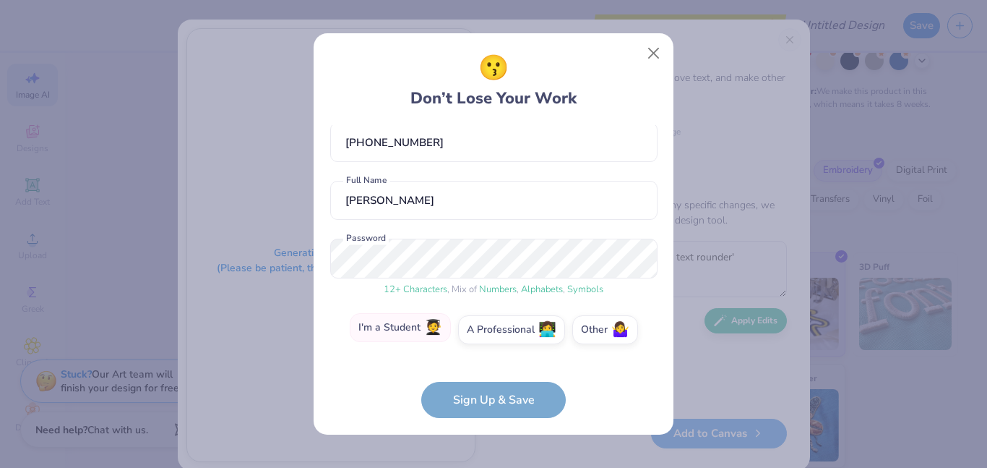
click at [418, 332] on label "I'm a Student 🧑‍🎓" at bounding box center [400, 327] width 101 height 29
click at [489, 404] on input "I'm a Student 🧑‍🎓" at bounding box center [493, 408] width 9 height 9
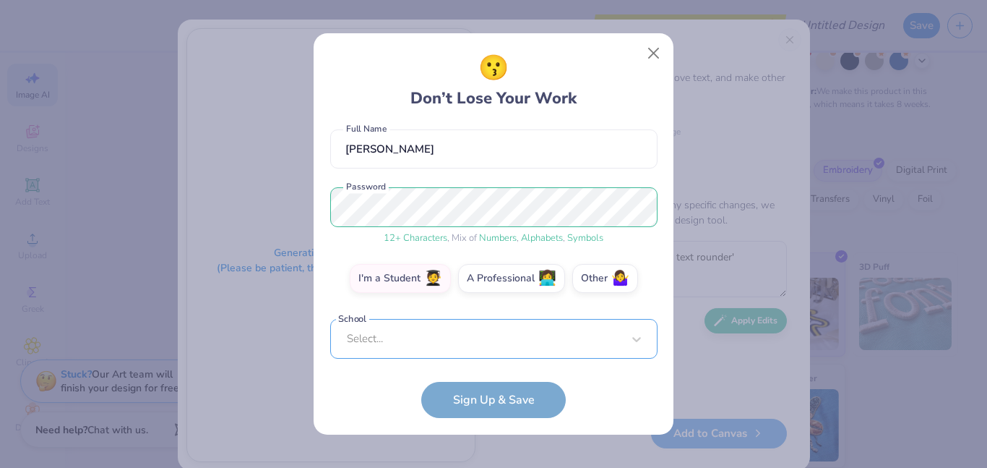
click at [437, 343] on div "Select..." at bounding box center [493, 339] width 327 height 40
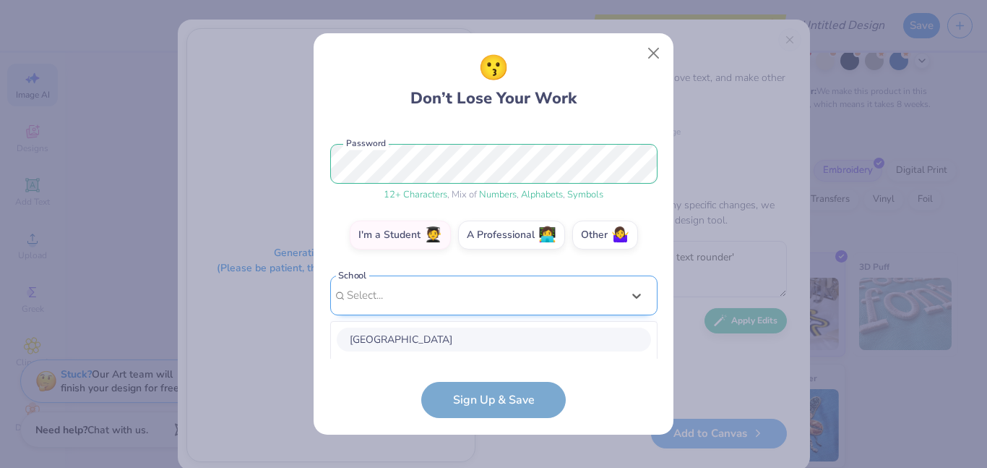
scroll to position [351, 0]
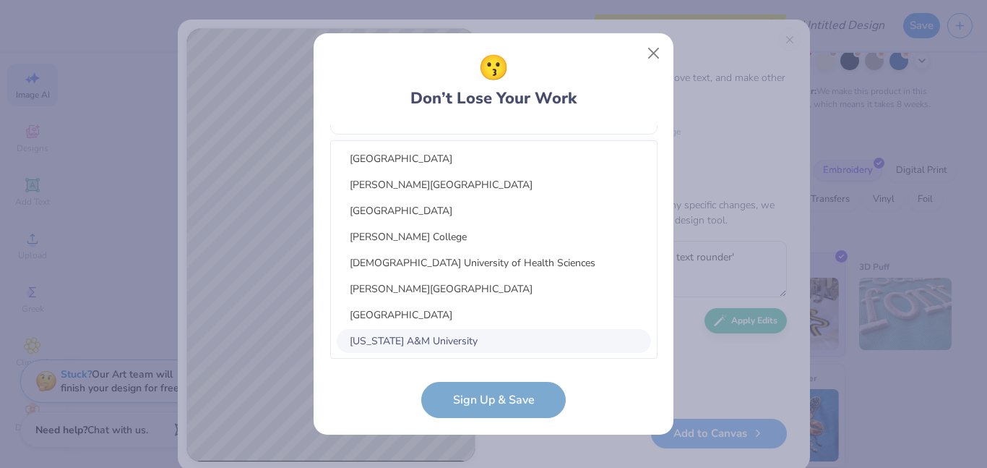
click at [584, 399] on form "lapeterson08@gmail.com Email (312) 399-7234 Phone Lindsay Peterson Full Name 12…" at bounding box center [493, 271] width 327 height 293
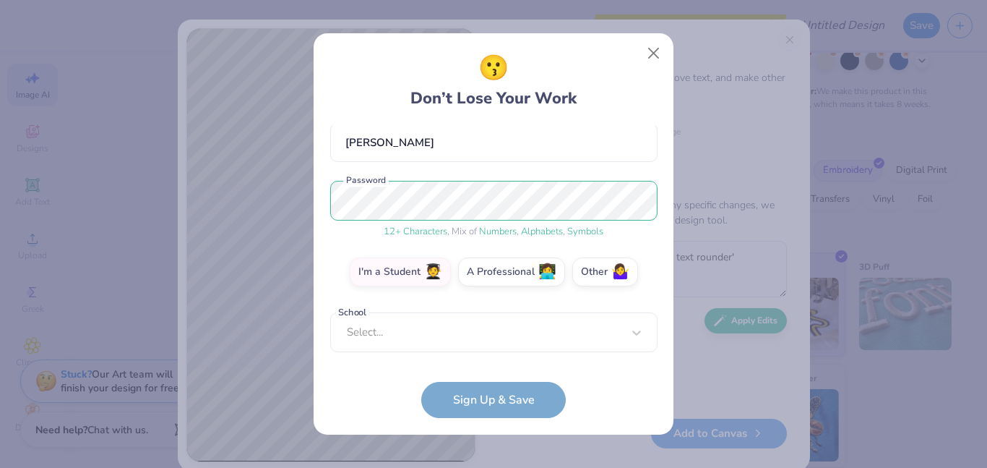
click at [517, 390] on form "lapeterson08@gmail.com Email (312) 399-7234 Phone Lindsay Peterson Full Name 12…" at bounding box center [493, 271] width 327 height 293
click at [521, 403] on form "lapeterson08@gmail.com Email (312) 399-7234 Phone Lindsay Peterson Full Name 12…" at bounding box center [493, 271] width 327 height 293
click at [463, 400] on form "lapeterson08@gmail.com Email (312) 399-7234 Phone Lindsay Peterson Full Name 12…" at bounding box center [493, 271] width 327 height 293
click at [460, 351] on div "lapeterson08@gmail.com Email (312) 399-7234 Phone Lindsay Peterson Full Name 12…" at bounding box center [493, 242] width 327 height 234
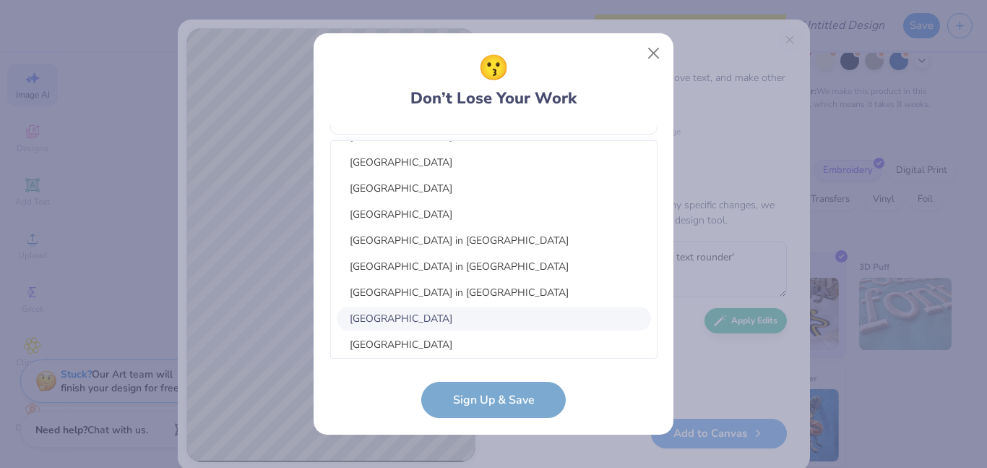
scroll to position [963, 0]
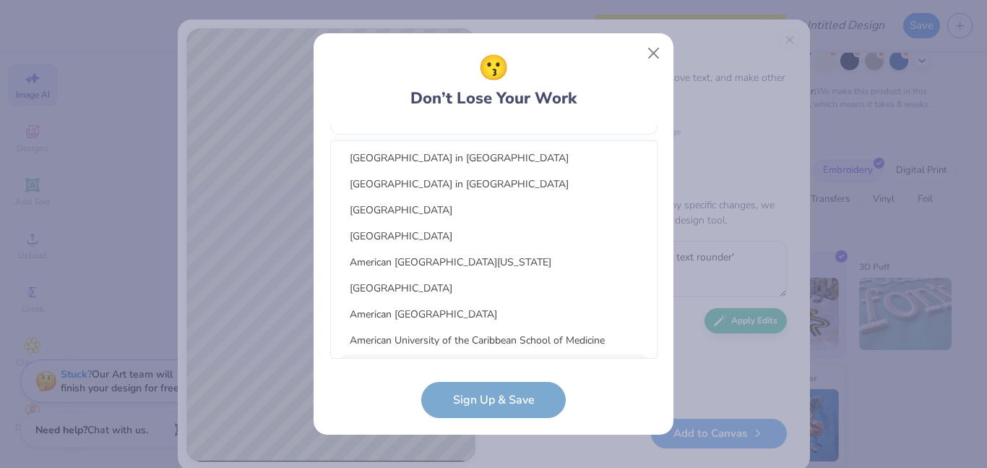
click at [476, 395] on form "lapeterson08@gmail.com Email (312) 399-7234 Phone Lindsay Peterson Full Name 12…" at bounding box center [493, 271] width 327 height 293
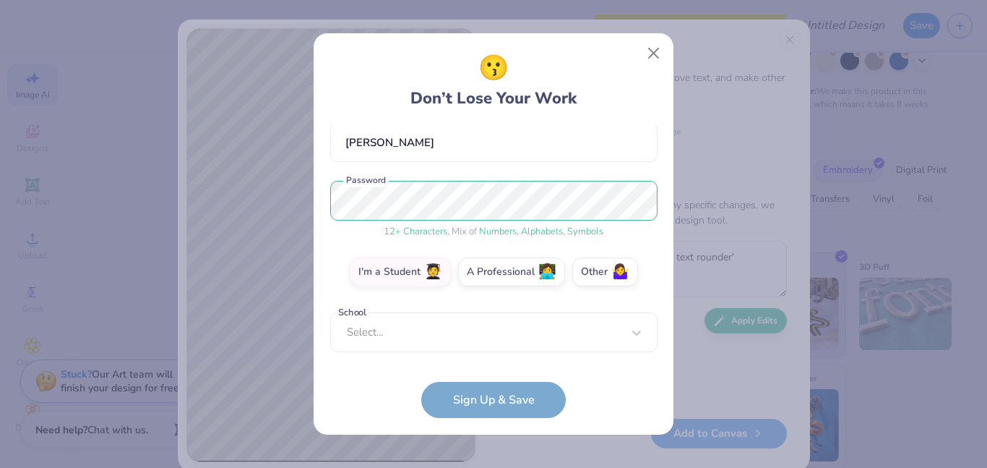
click at [497, 395] on form "lapeterson08@gmail.com Email (312) 399-7234 Phone Lindsay Peterson Full Name 12…" at bounding box center [493, 271] width 327 height 293
click at [410, 262] on label "I'm a Student 🧑‍🎓" at bounding box center [400, 269] width 101 height 29
click at [489, 404] on input "I'm a Student 🧑‍🎓" at bounding box center [493, 408] width 9 height 9
click at [427, 280] on label "I'm a Student 🧑‍🎓" at bounding box center [400, 269] width 101 height 29
click at [489, 404] on input "I'm a Student 🧑‍🎓" at bounding box center [493, 408] width 9 height 9
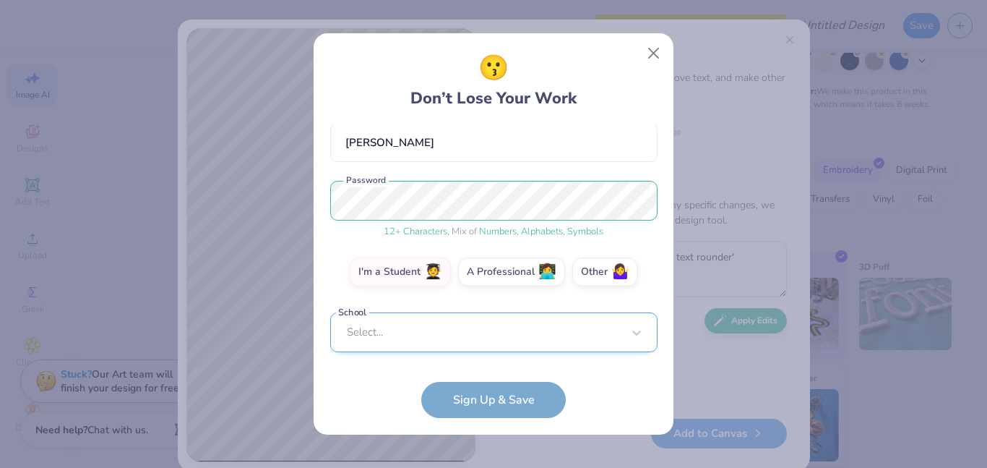
click at [447, 327] on div "Select..." at bounding box center [493, 332] width 327 height 40
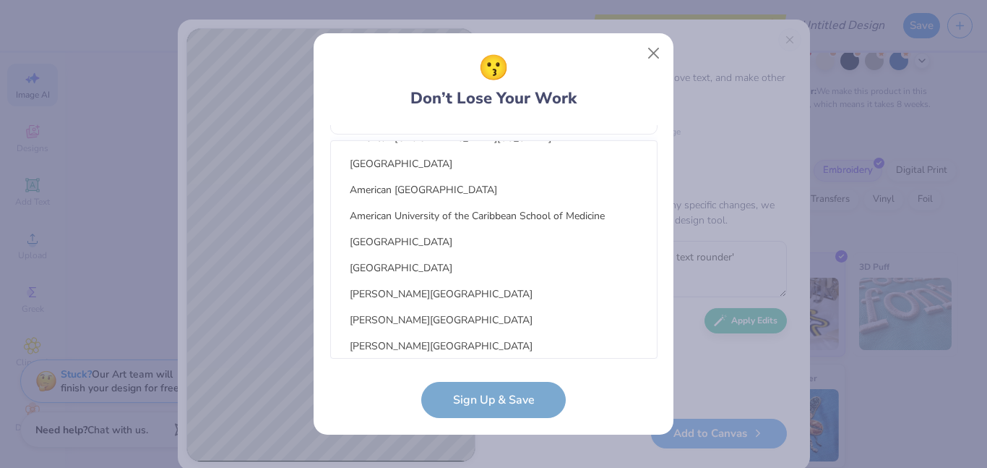
scroll to position [0, 0]
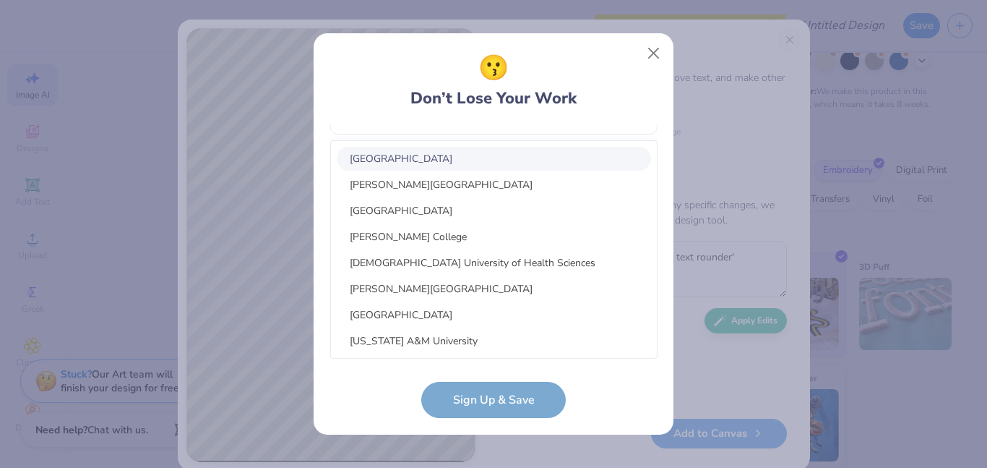
click at [517, 121] on div "😗 Don’t Lose Your Work lapeterson08@gmail.com Email (312) 399-7234 Phone Lindsa…" at bounding box center [493, 234] width 327 height 369
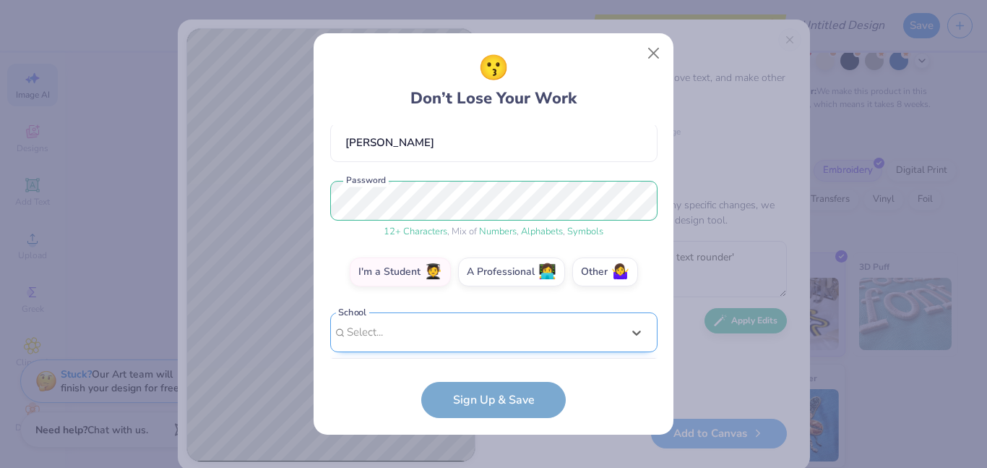
click at [410, 338] on div "option focused, 8 of 120. 120 results available. Use Up and Down to choose opti…" at bounding box center [493, 444] width 327 height 264
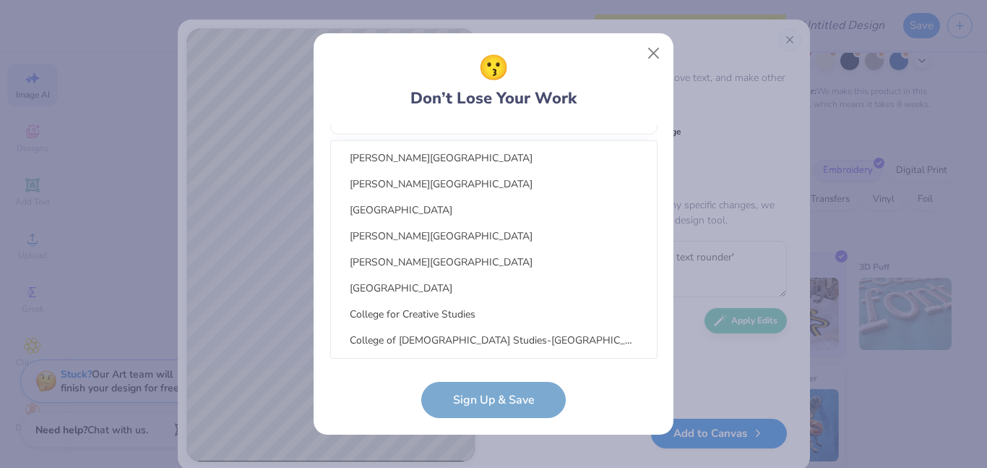
scroll to position [9159, 0]
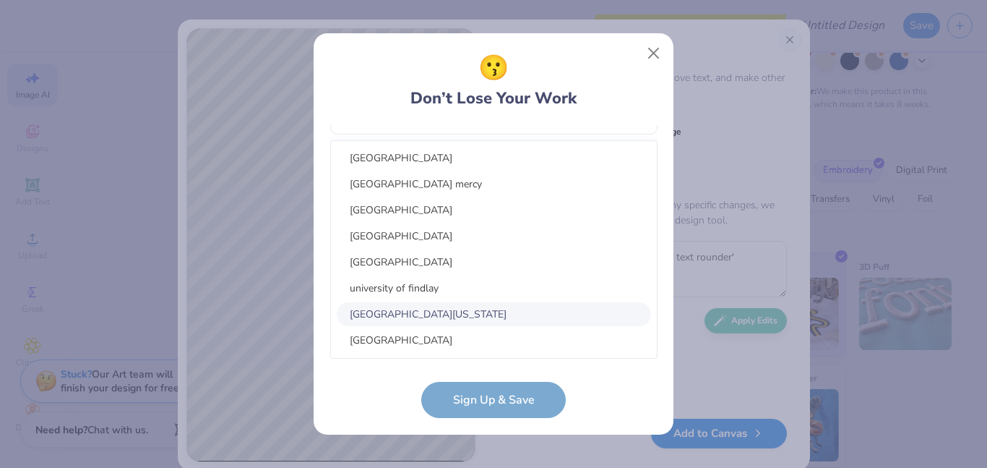
click at [444, 320] on div "University of Florida" at bounding box center [494, 314] width 314 height 24
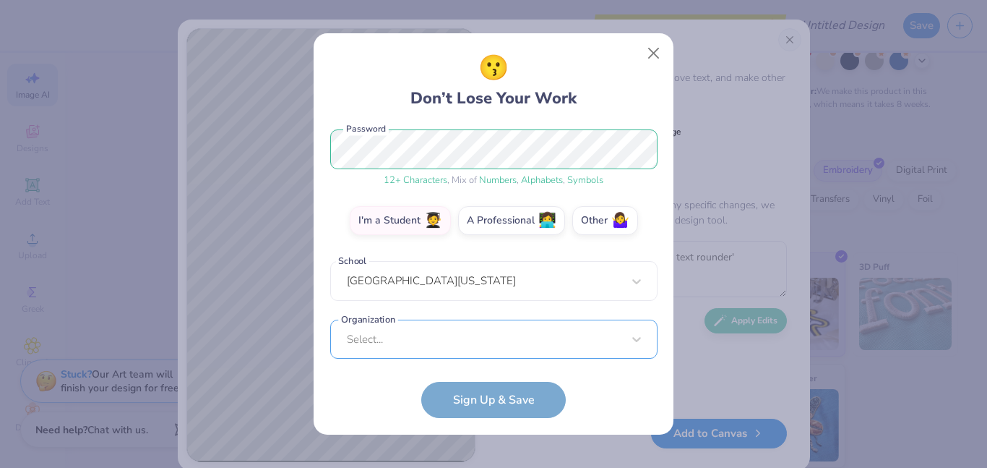
click at [489, 346] on div "lapeterson08@gmail.com Email (312) 399-7234 Phone Lindsay Peterson Full Name 12…" at bounding box center [493, 242] width 327 height 234
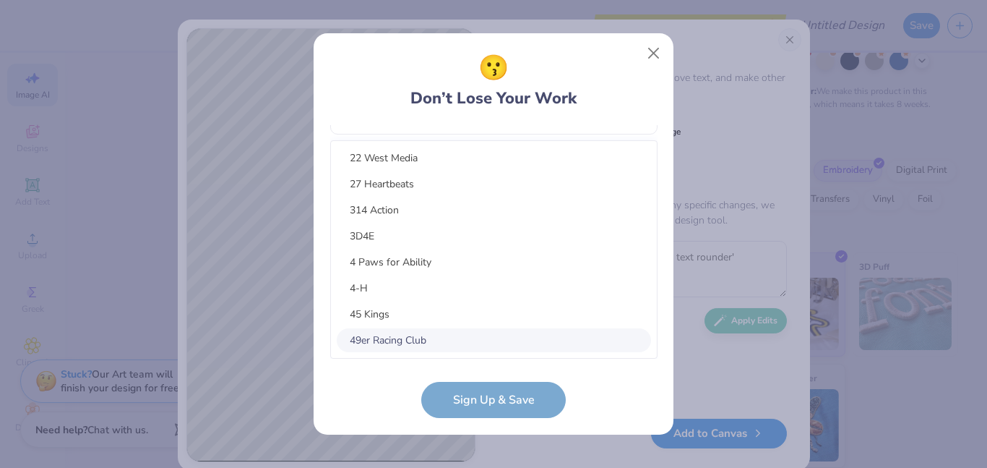
click at [353, 400] on form "lapeterson08@gmail.com Email (312) 399-7234 Phone Lindsay Peterson Full Name 12…" at bounding box center [493, 271] width 327 height 293
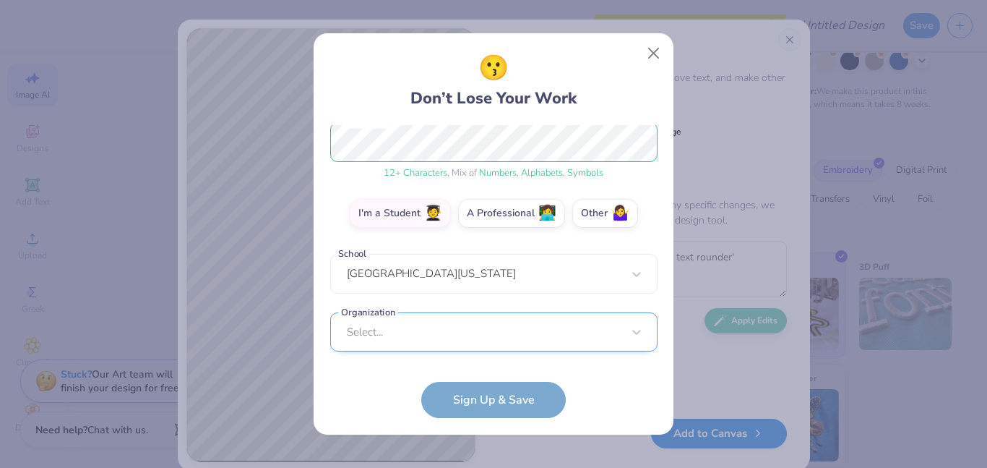
click at [476, 317] on div "Select..." at bounding box center [493, 332] width 327 height 40
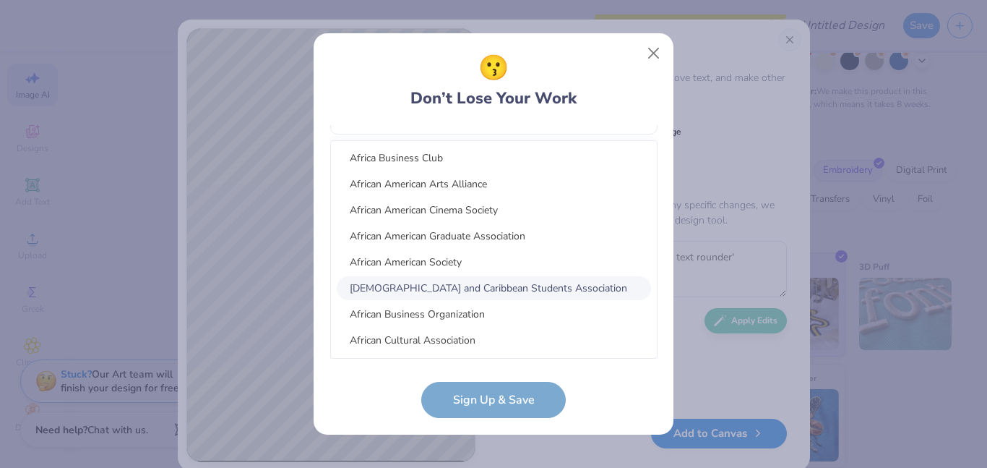
click at [478, 288] on div "African and Caribbean Students Association" at bounding box center [494, 288] width 314 height 24
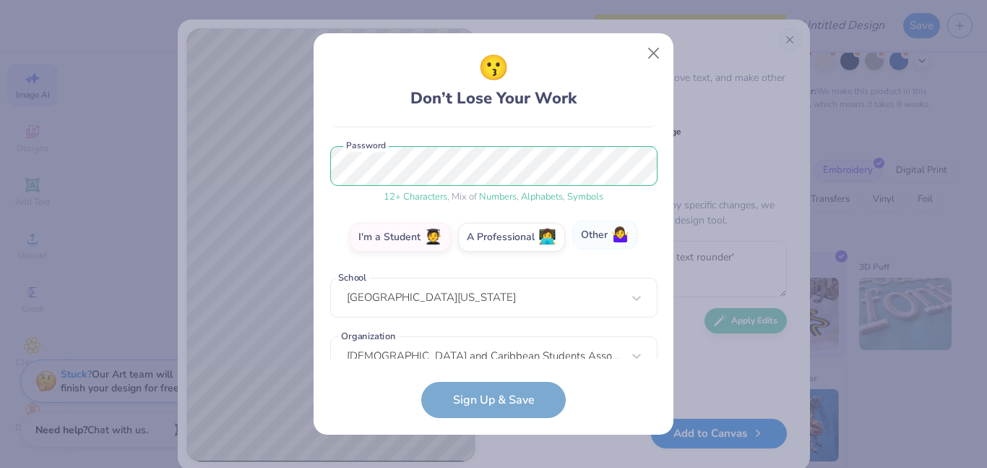
click at [612, 227] on span "🤷‍♀️" at bounding box center [620, 235] width 18 height 17
click at [499, 404] on input "Other 🤷‍♀️" at bounding box center [493, 408] width 9 height 9
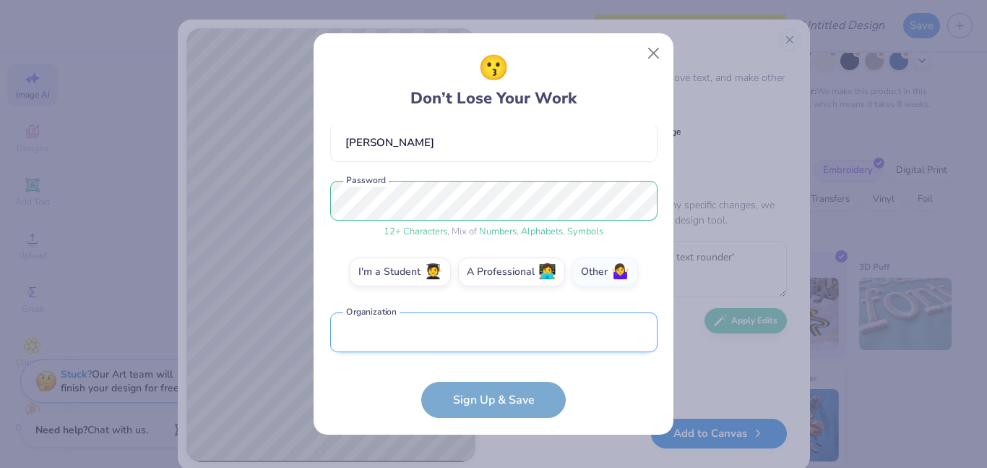
click at [461, 324] on input "text" at bounding box center [493, 332] width 327 height 40
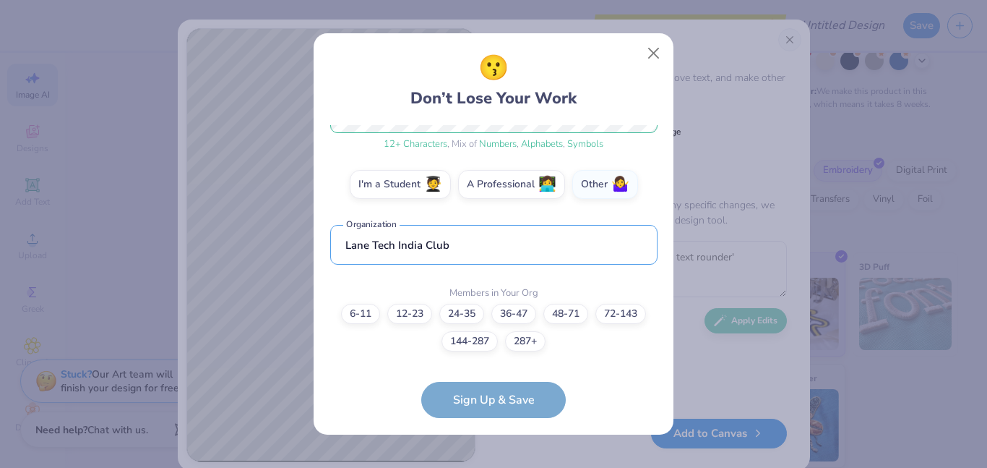
type input "Lane Tech India Club"
click at [406, 283] on div "Members in Your Org 6-11 12-23 24-35 36-47 48-71 72-143 144-287 287+" at bounding box center [493, 317] width 327 height 69
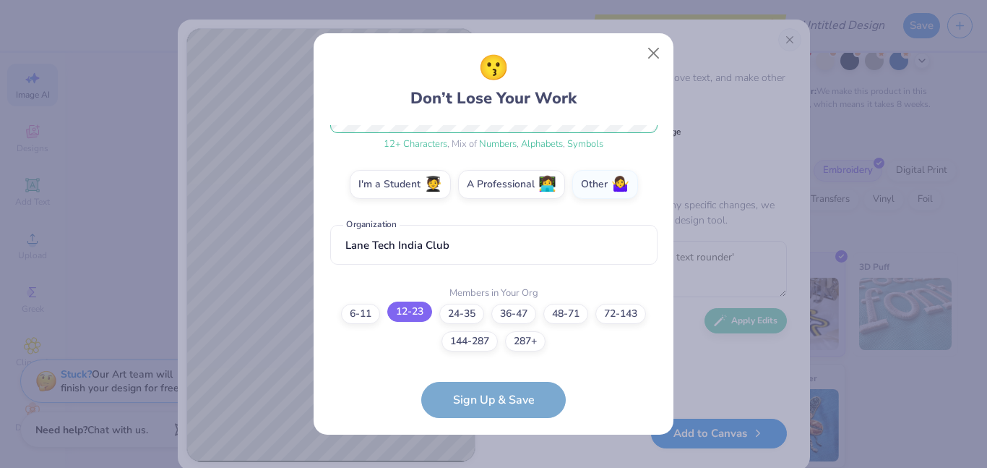
click at [423, 314] on label "12-23" at bounding box center [409, 311] width 45 height 20
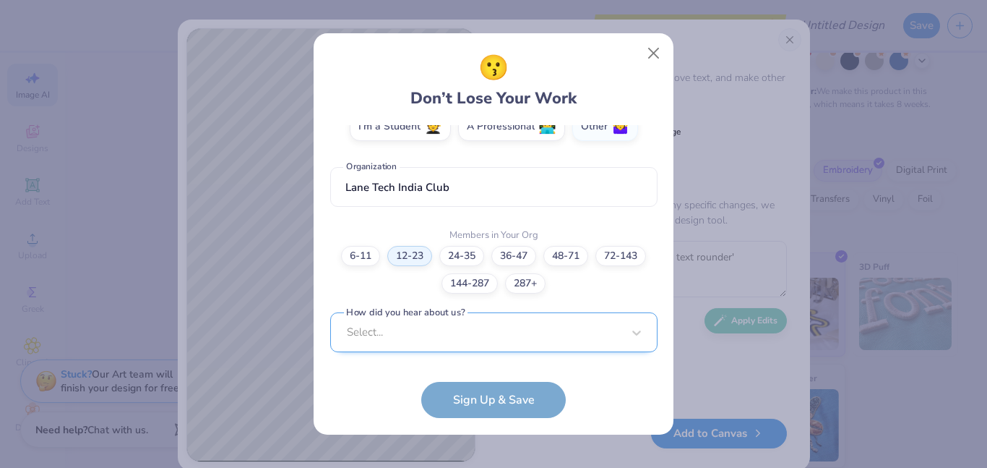
click at [473, 340] on div "Select..." at bounding box center [493, 332] width 327 height 40
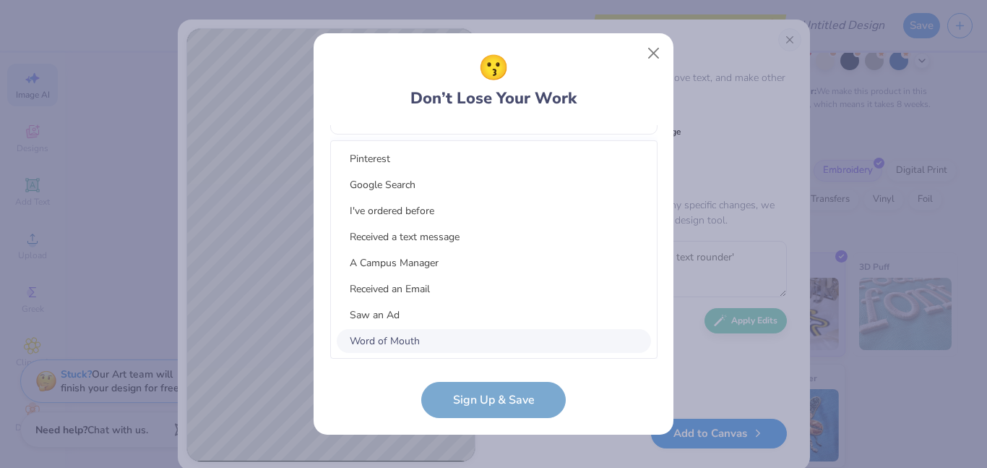
click at [429, 339] on div "Word of Mouth" at bounding box center [494, 341] width 314 height 24
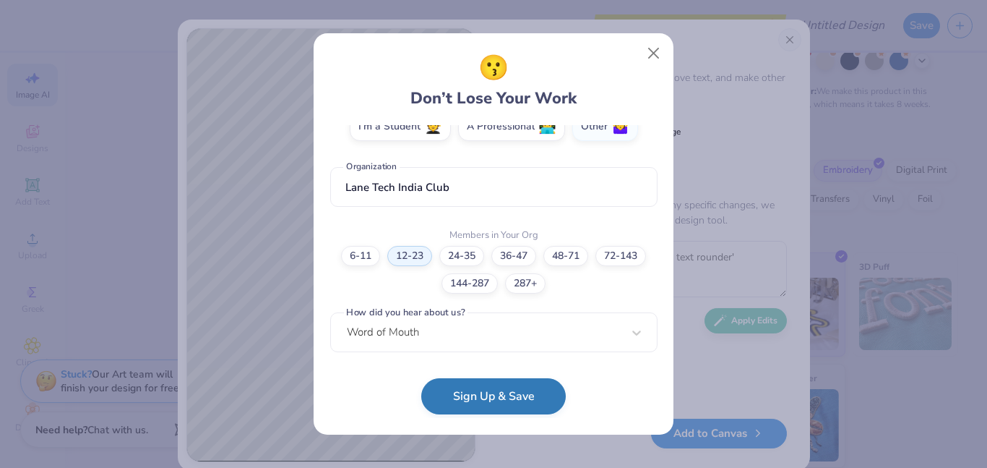
click at [524, 400] on button "Sign Up & Save" at bounding box center [493, 396] width 145 height 36
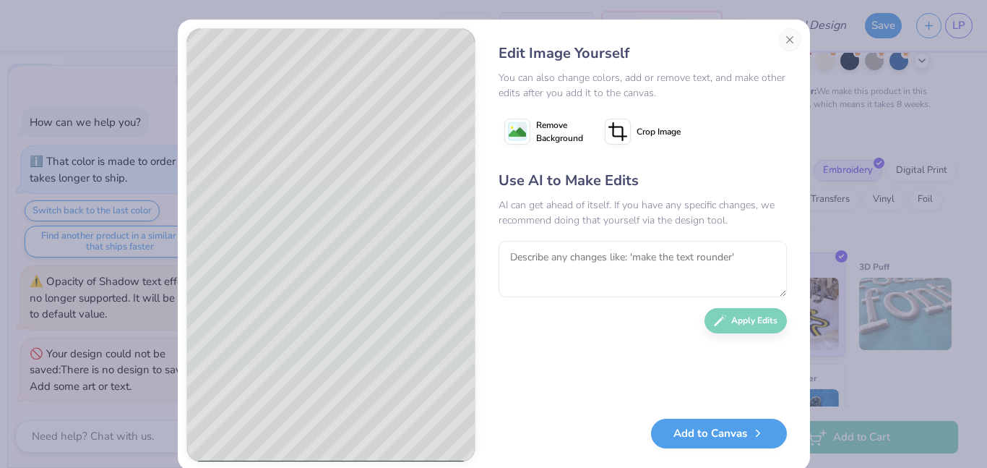
type textarea "x"
click at [561, 288] on textarea at bounding box center [643, 269] width 288 height 56
type textarea "m"
type textarea "x"
type textarea "a"
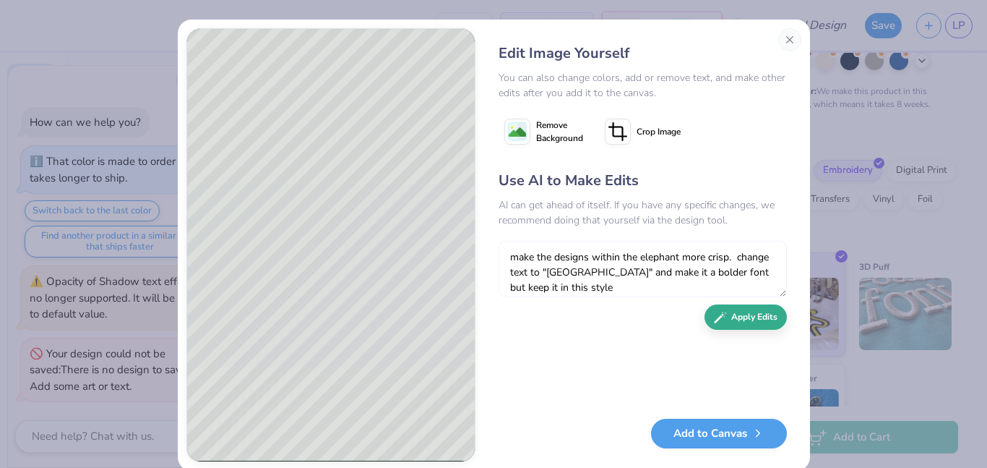
type textarea "make the designs within the elephant more crisp. change text to "INDIA" and mak…"
click at [765, 319] on button "Apply Edits" at bounding box center [746, 316] width 82 height 25
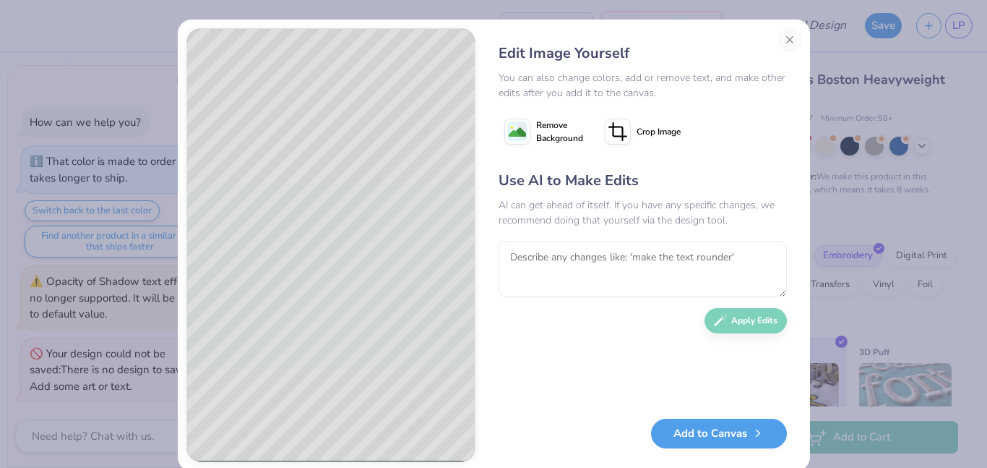
scroll to position [85, 0]
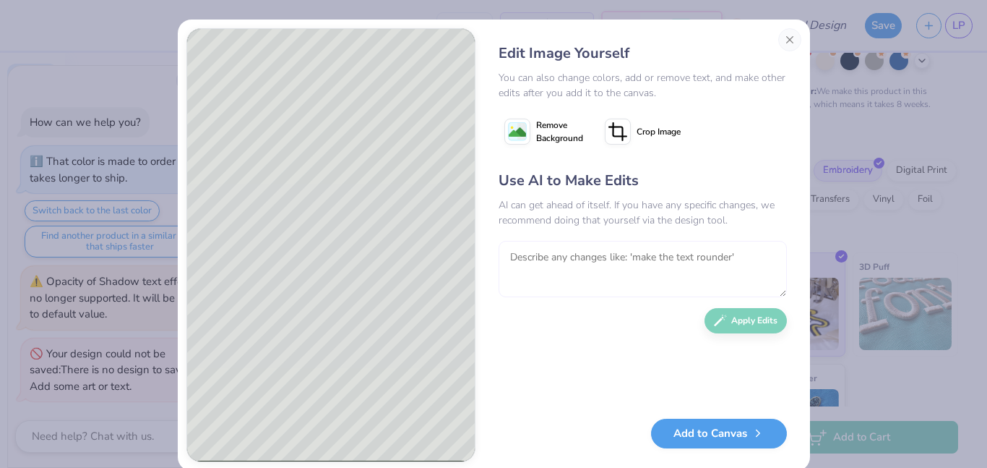
click at [670, 262] on textarea at bounding box center [643, 269] width 288 height 56
type textarea "remove the top right tower or make it fuller"
click at [734, 315] on button "Apply Edits" at bounding box center [746, 316] width 82 height 25
click at [603, 263] on textarea "remove the top right tower or make it fuller" at bounding box center [643, 269] width 288 height 56
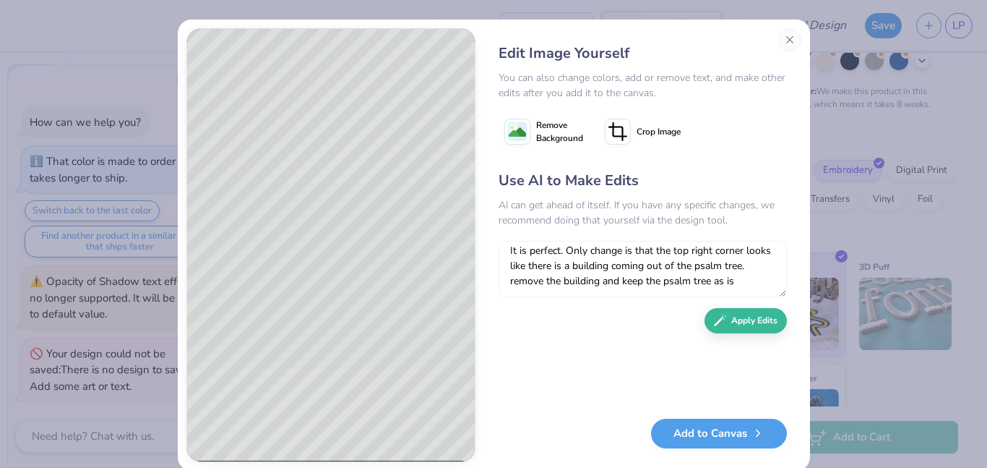
scroll to position [7, 0]
type textarea "It is perfect. Only change is that the top right corner looks like there is a b…"
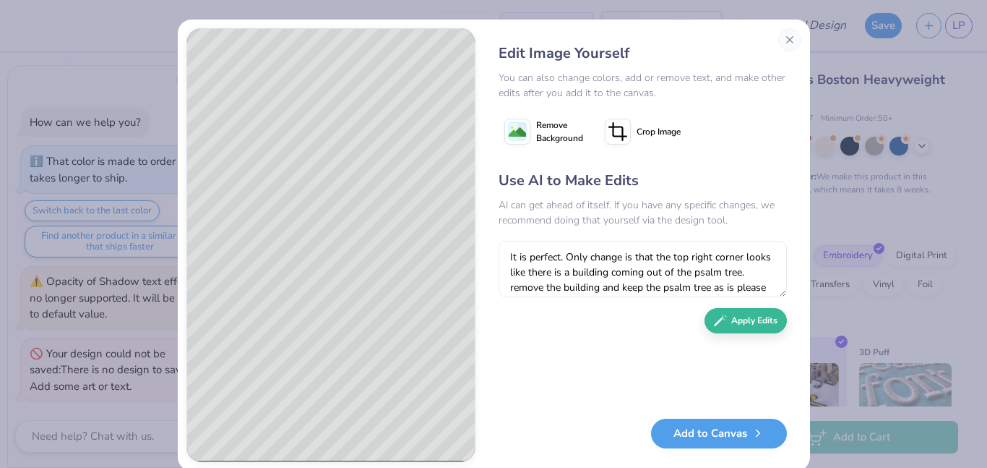
scroll to position [7, 0]
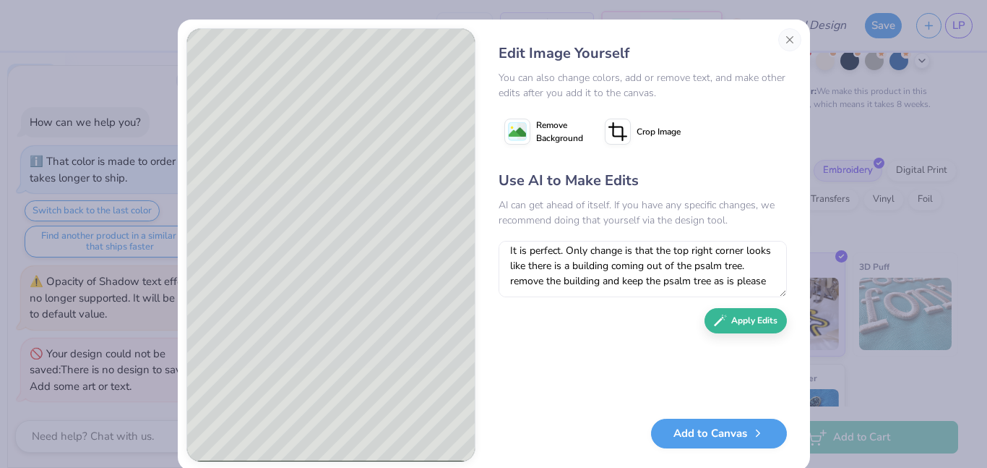
type textarea "It is perfect. Only change is that the top right corner looks like there is a b…"
click at [756, 313] on button "Apply Edits" at bounding box center [746, 320] width 82 height 25
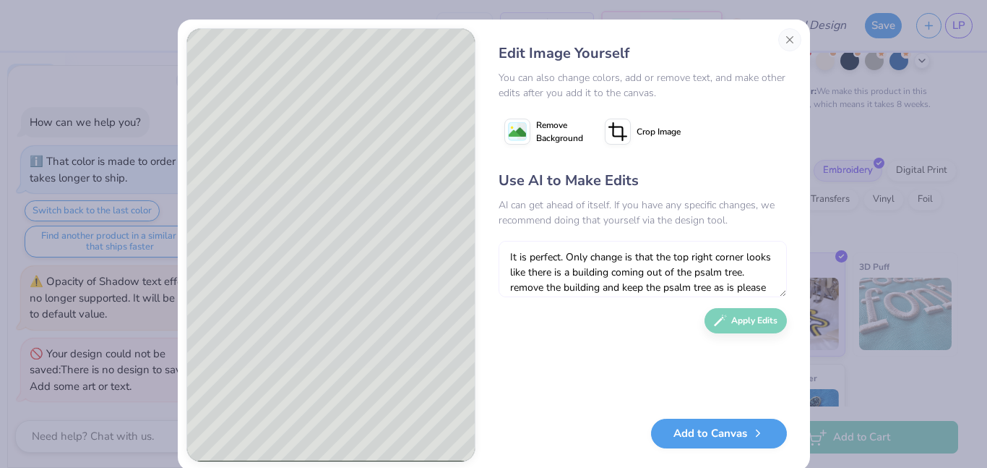
click at [575, 248] on textarea "It is perfect. Only change is that the top right corner looks like there is a b…" at bounding box center [643, 269] width 288 height 56
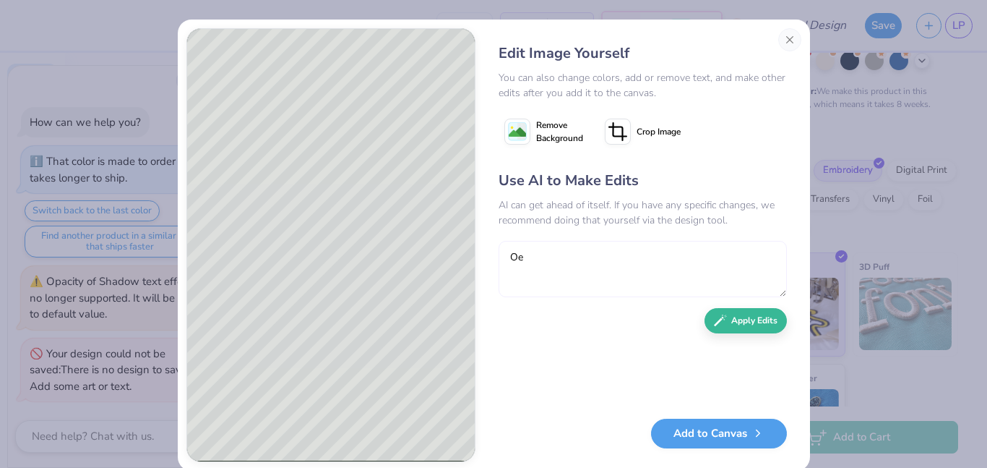
type textarea "O"
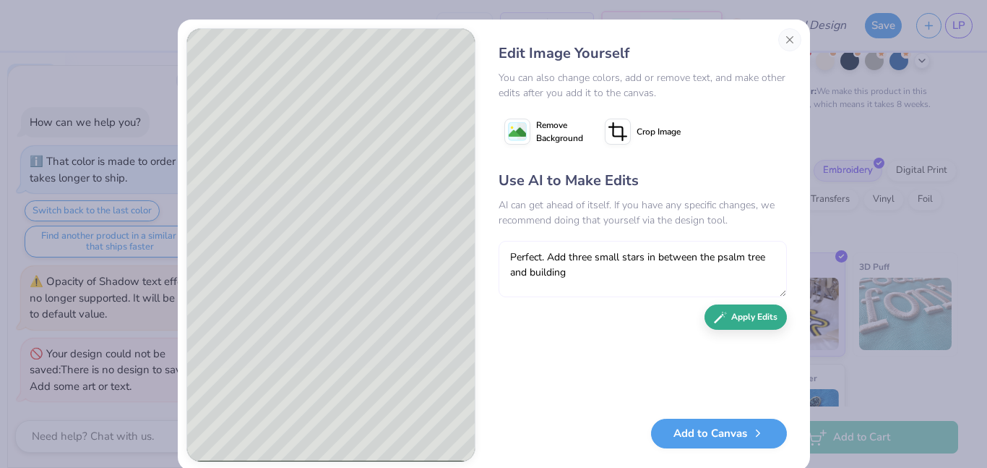
type textarea "Perfect. Add three small stars in between the psalm tree and building"
click at [730, 314] on button "Apply Edits" at bounding box center [746, 316] width 82 height 25
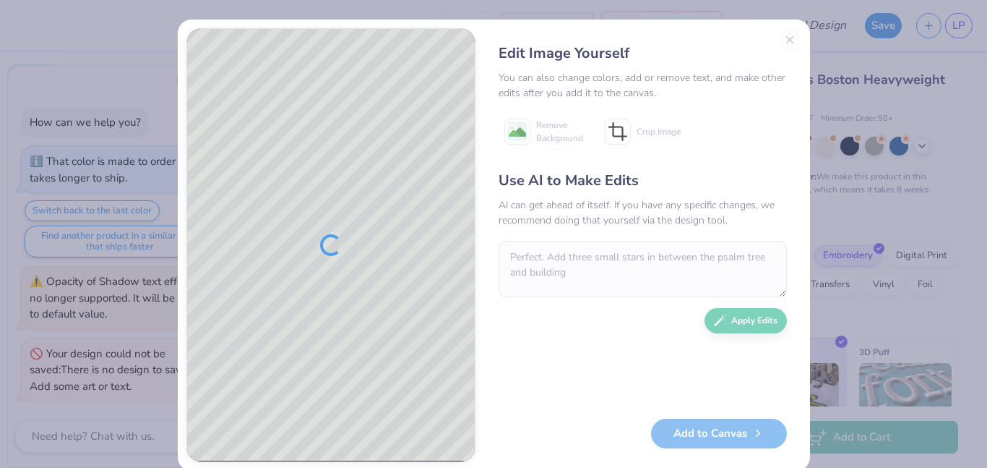
scroll to position [85, 0]
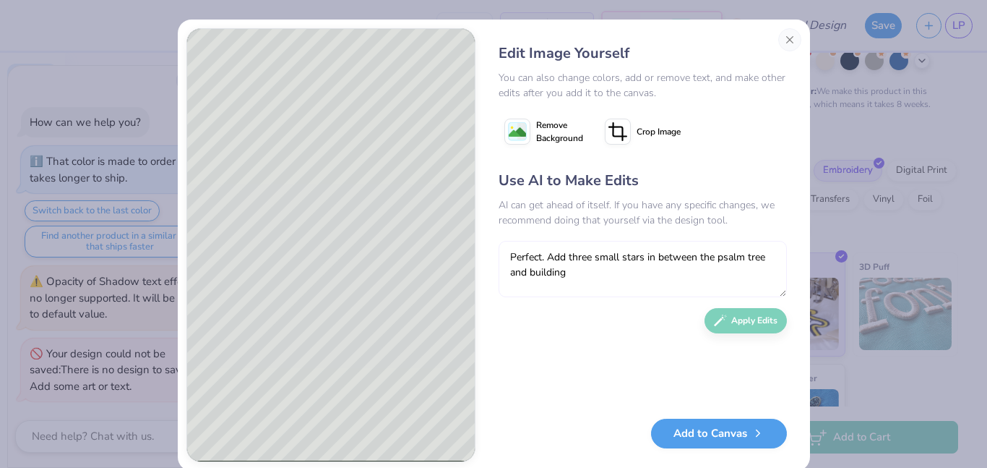
click at [595, 253] on textarea "Perfect. Add three small stars in between the psalm tree and building" at bounding box center [643, 269] width 288 height 56
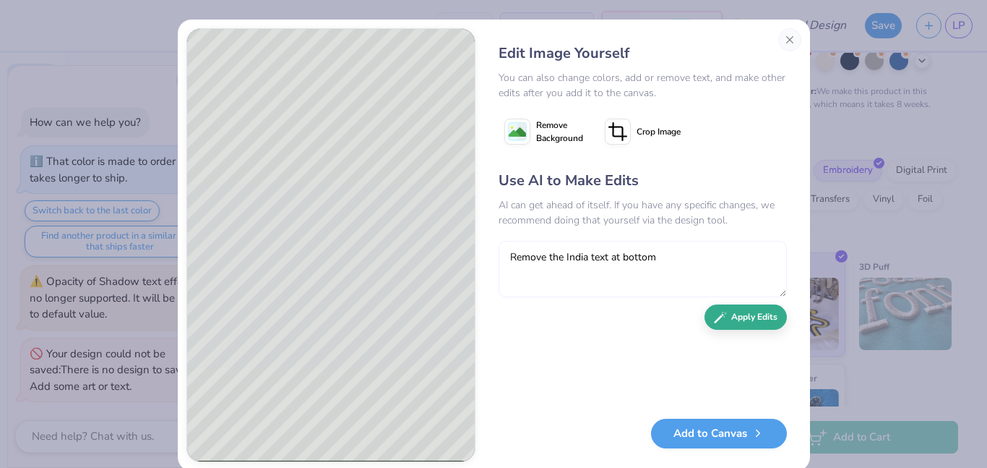
type textarea "Remove the India text at bottom"
click at [760, 304] on button "Apply Edits" at bounding box center [746, 316] width 82 height 25
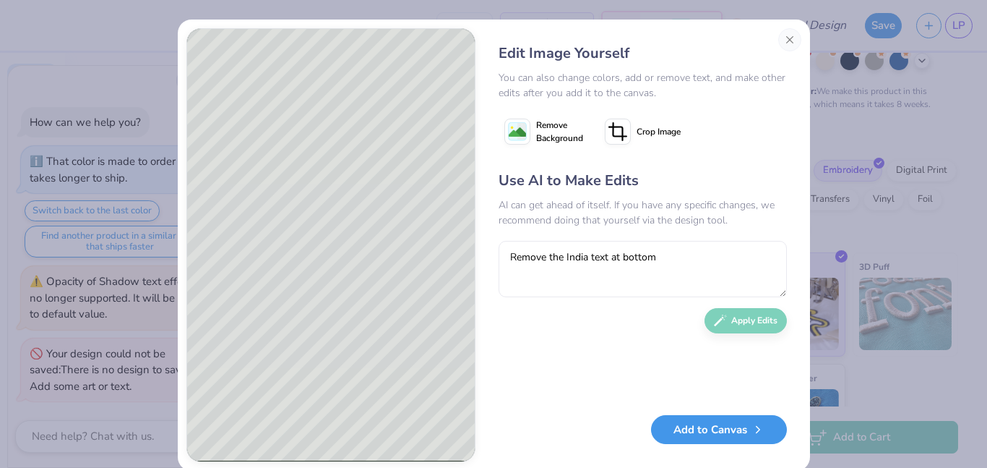
click at [700, 431] on button "Add to Canvas" at bounding box center [719, 430] width 136 height 30
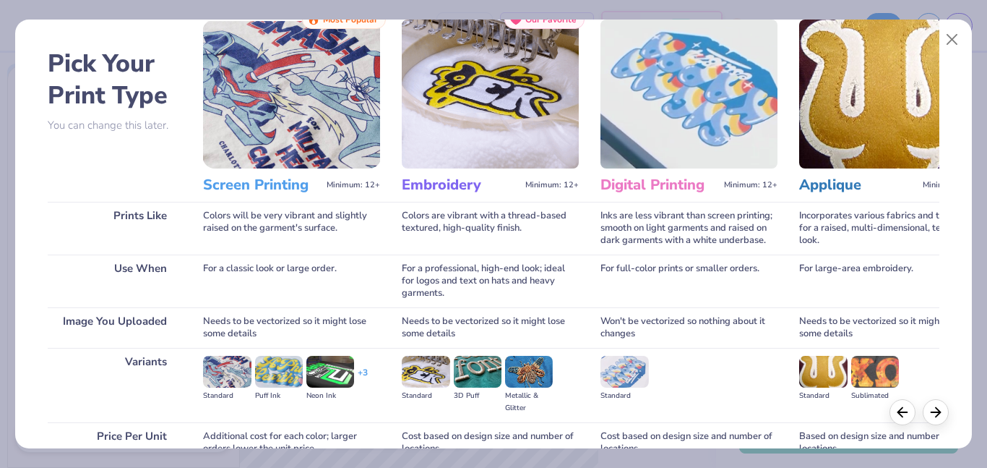
scroll to position [48, 0]
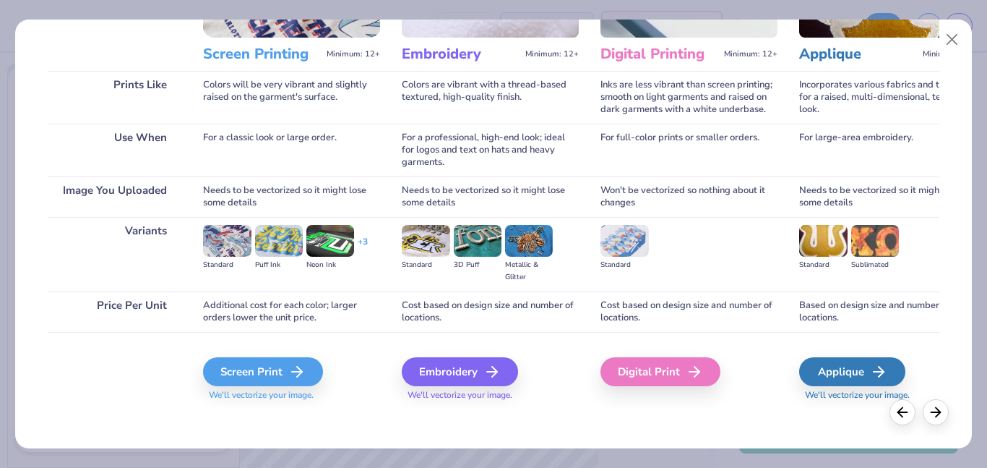
scroll to position [181, 0]
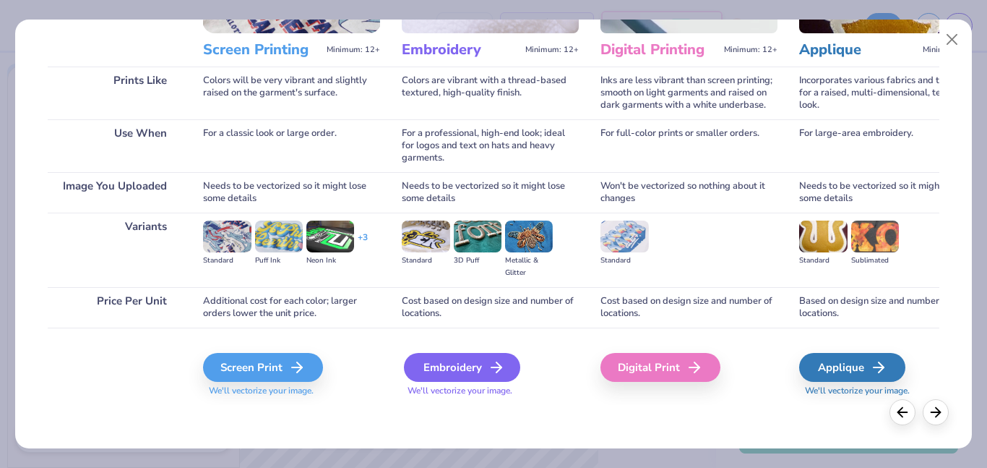
click at [457, 364] on div "Embroidery" at bounding box center [462, 367] width 116 height 29
click at [506, 377] on div "Embroidery" at bounding box center [462, 367] width 116 height 29
click at [499, 370] on polyline at bounding box center [498, 367] width 5 height 10
click at [457, 347] on div "Embroidery We'll vectorize your image." at bounding box center [490, 365] width 177 height 77
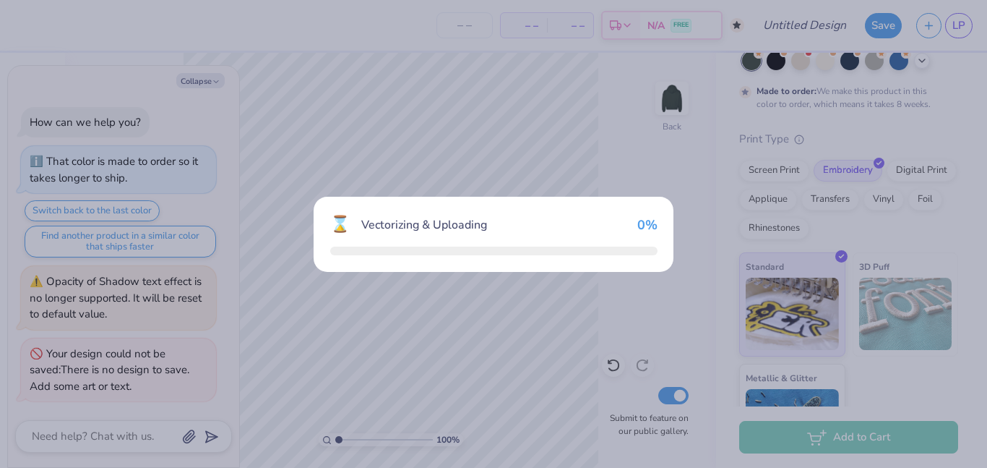
type textarea "x"
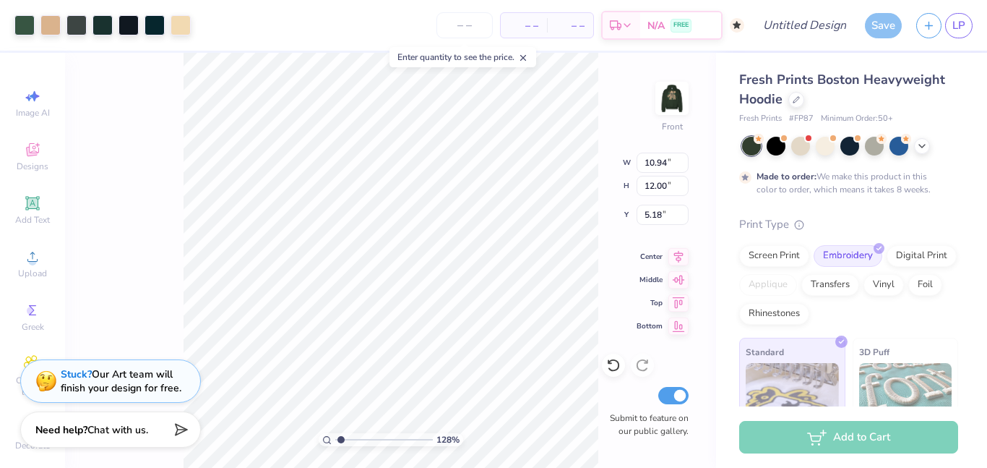
scroll to position [18, 0]
click at [22, 139] on div "Designs" at bounding box center [32, 138] width 51 height 43
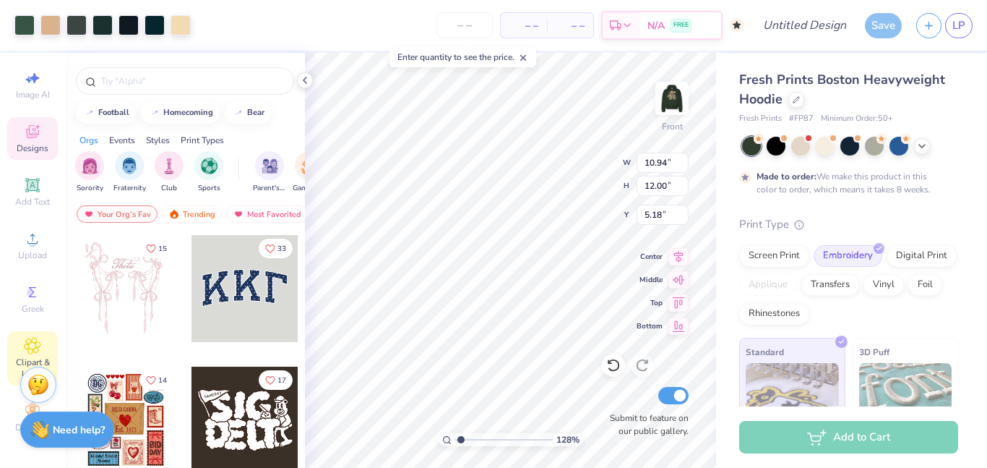
click at [35, 337] on icon at bounding box center [32, 345] width 17 height 17
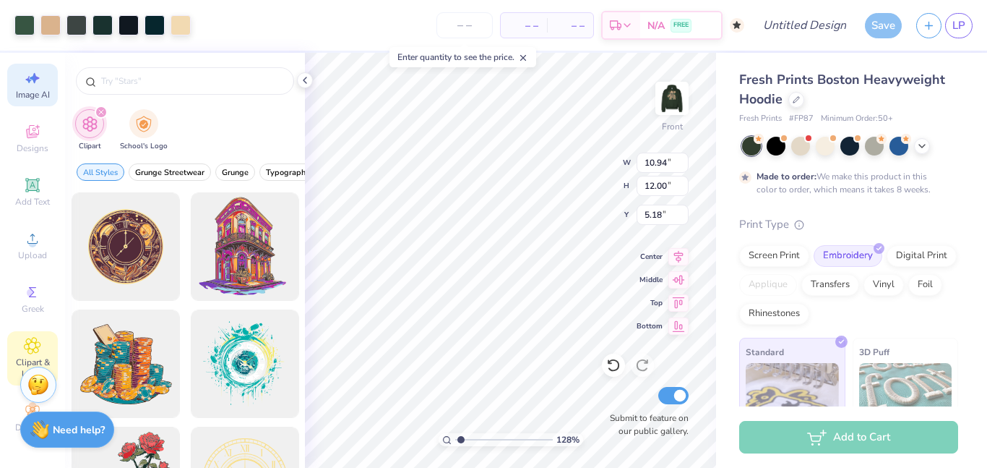
click at [35, 99] on span "Image AI" at bounding box center [33, 95] width 34 height 12
type input "1.28241862674459"
select select "4"
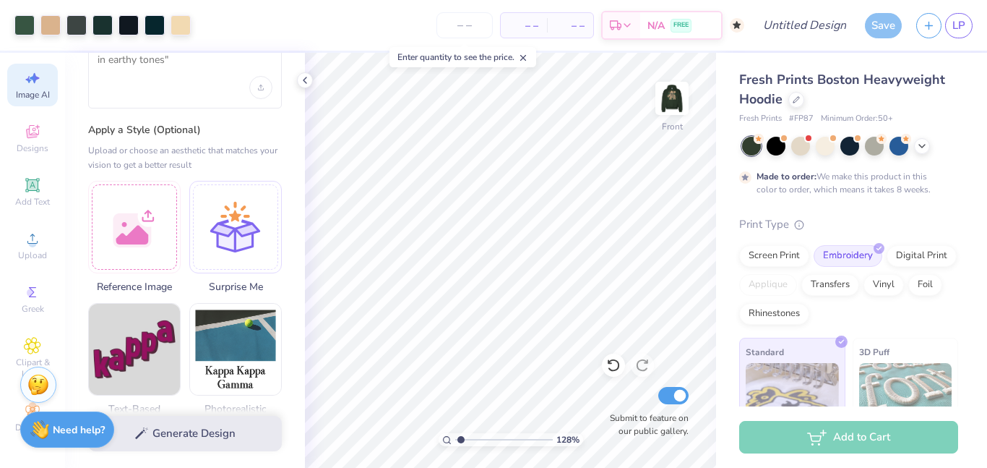
scroll to position [0, 0]
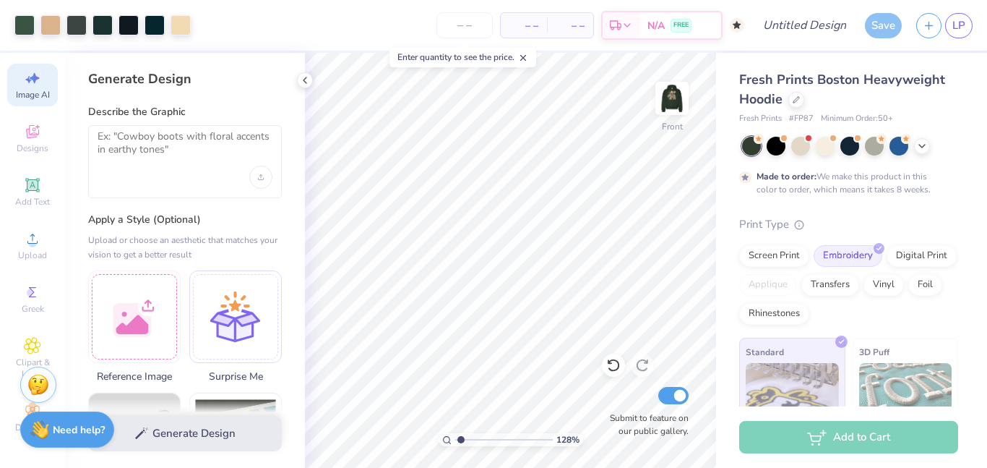
type input "1.28241862674459"
click at [119, 159] on textarea at bounding box center [185, 148] width 175 height 36
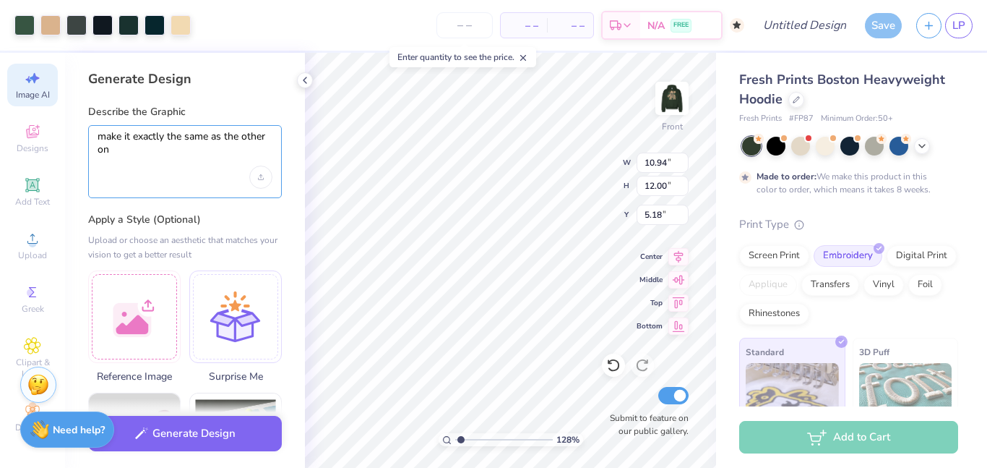
type textarea "make it exactly the same as the other one"
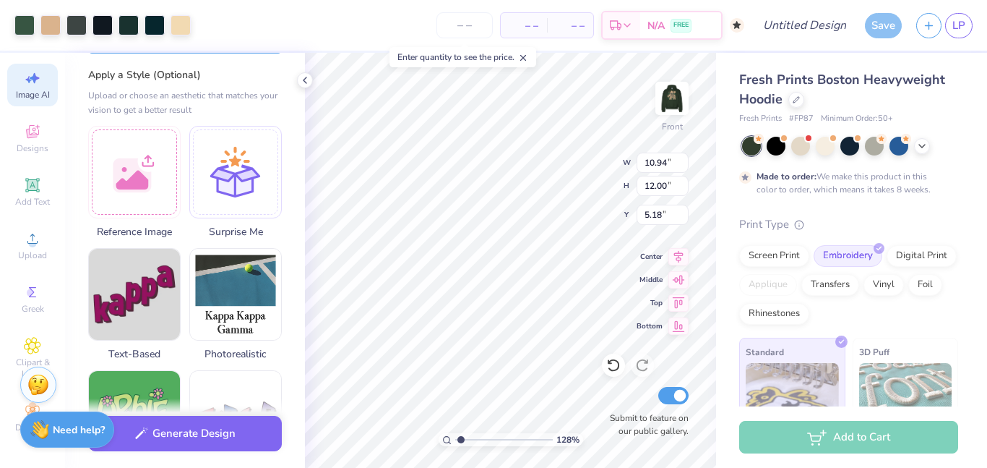
scroll to position [152, 0]
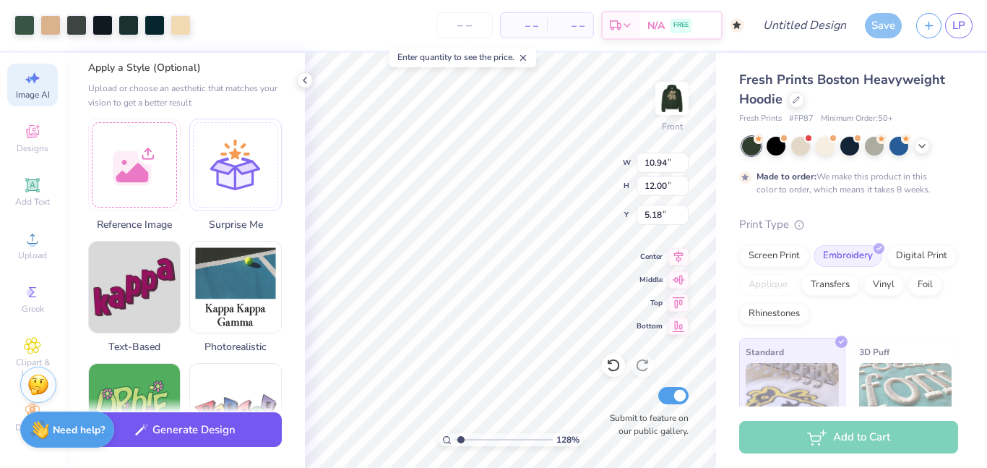
click at [186, 415] on button "Generate Design" at bounding box center [185, 429] width 194 height 35
type input "1.28241862674459"
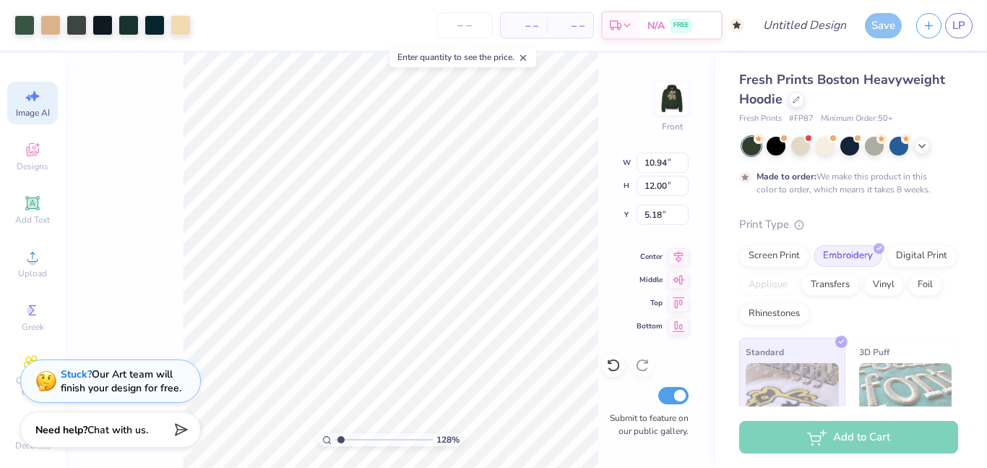
select select "4"
click at [869, 17] on div "Save" at bounding box center [883, 25] width 37 height 25
type input "1.28241862674459"
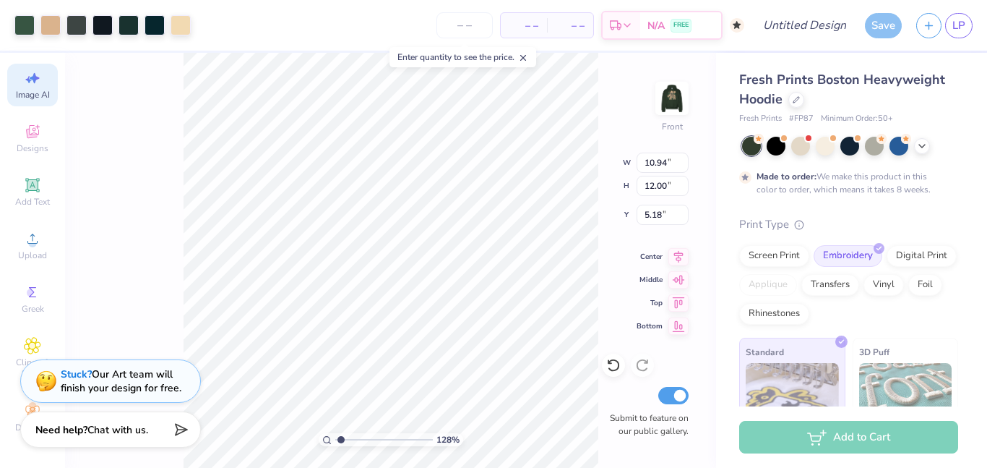
type input "7.84"
type input "4.40"
type input "8.47"
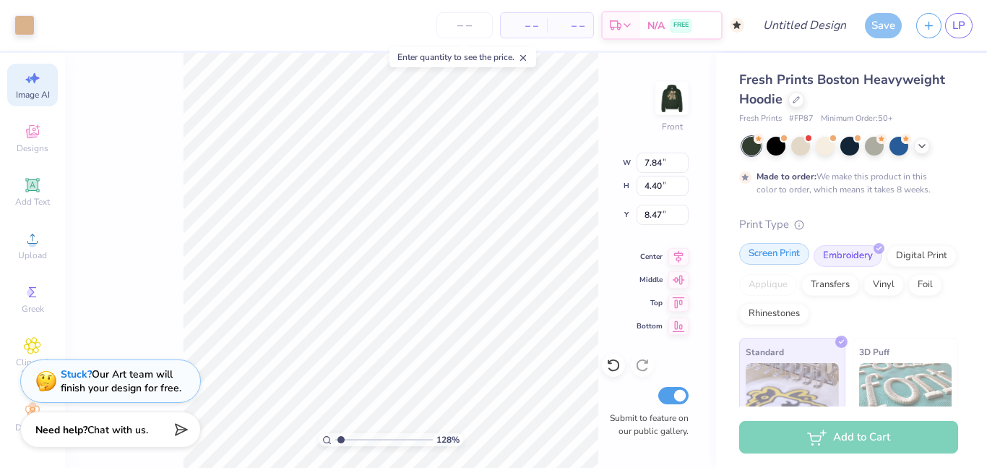
click at [770, 256] on div "Screen Print" at bounding box center [774, 254] width 70 height 22
click at [786, 303] on div "Rhinestones" at bounding box center [774, 314] width 70 height 22
click at [885, 27] on button "Save" at bounding box center [883, 25] width 37 height 25
click at [458, 20] on input "number" at bounding box center [465, 25] width 56 height 26
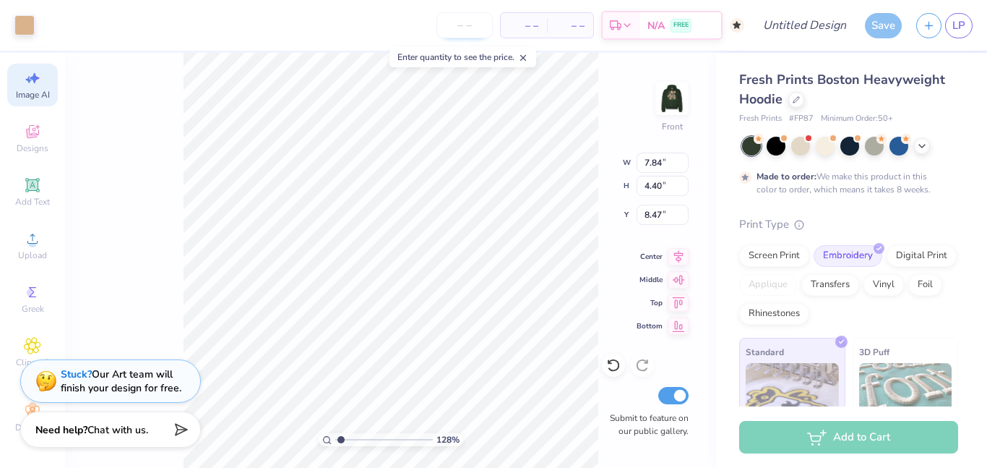
click at [458, 20] on input "number" at bounding box center [465, 25] width 56 height 26
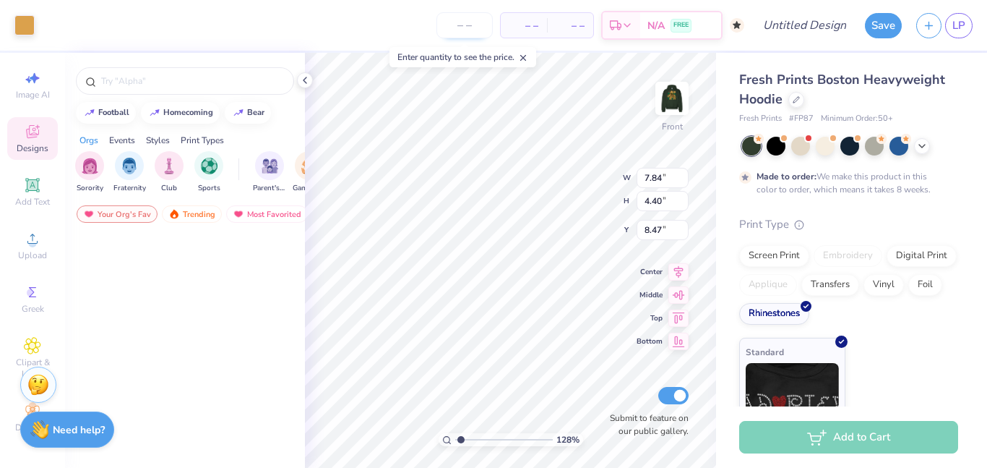
type input "1.28241862674459"
type input "9.73"
type input "7.95"
type input "5.18"
type textarea "x"
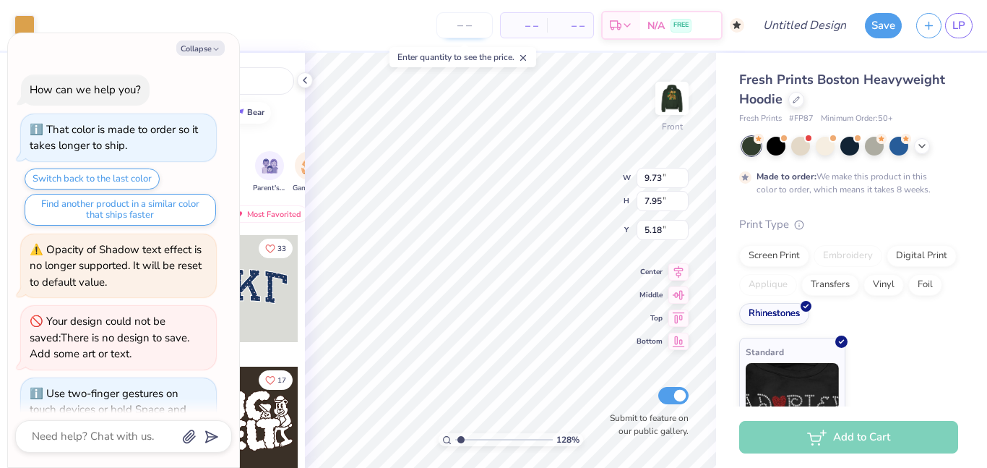
scroll to position [0, 0]
type input "1.28241862674459"
type textarea "x"
